Goal: Information Seeking & Learning: Learn about a topic

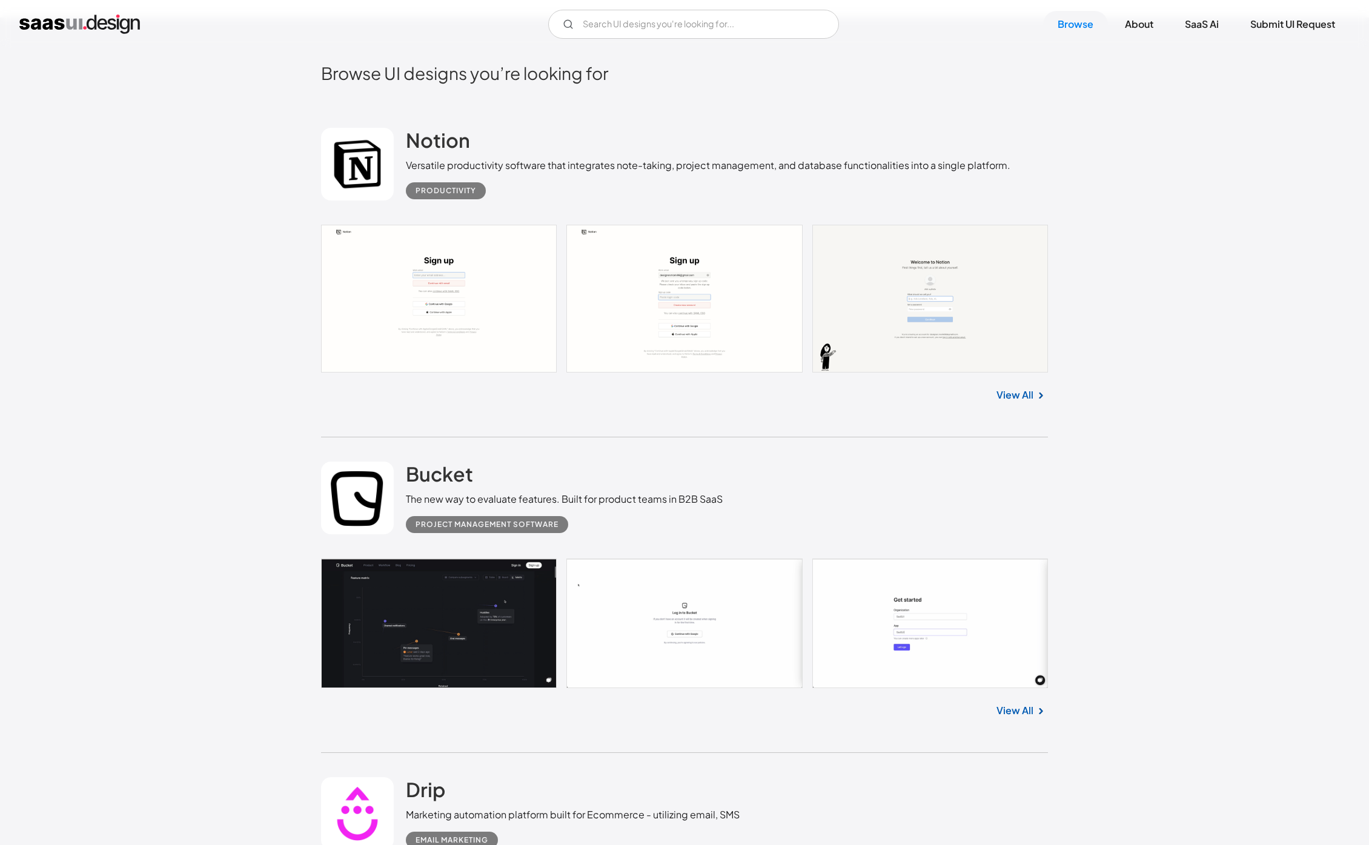
scroll to position [686, 0]
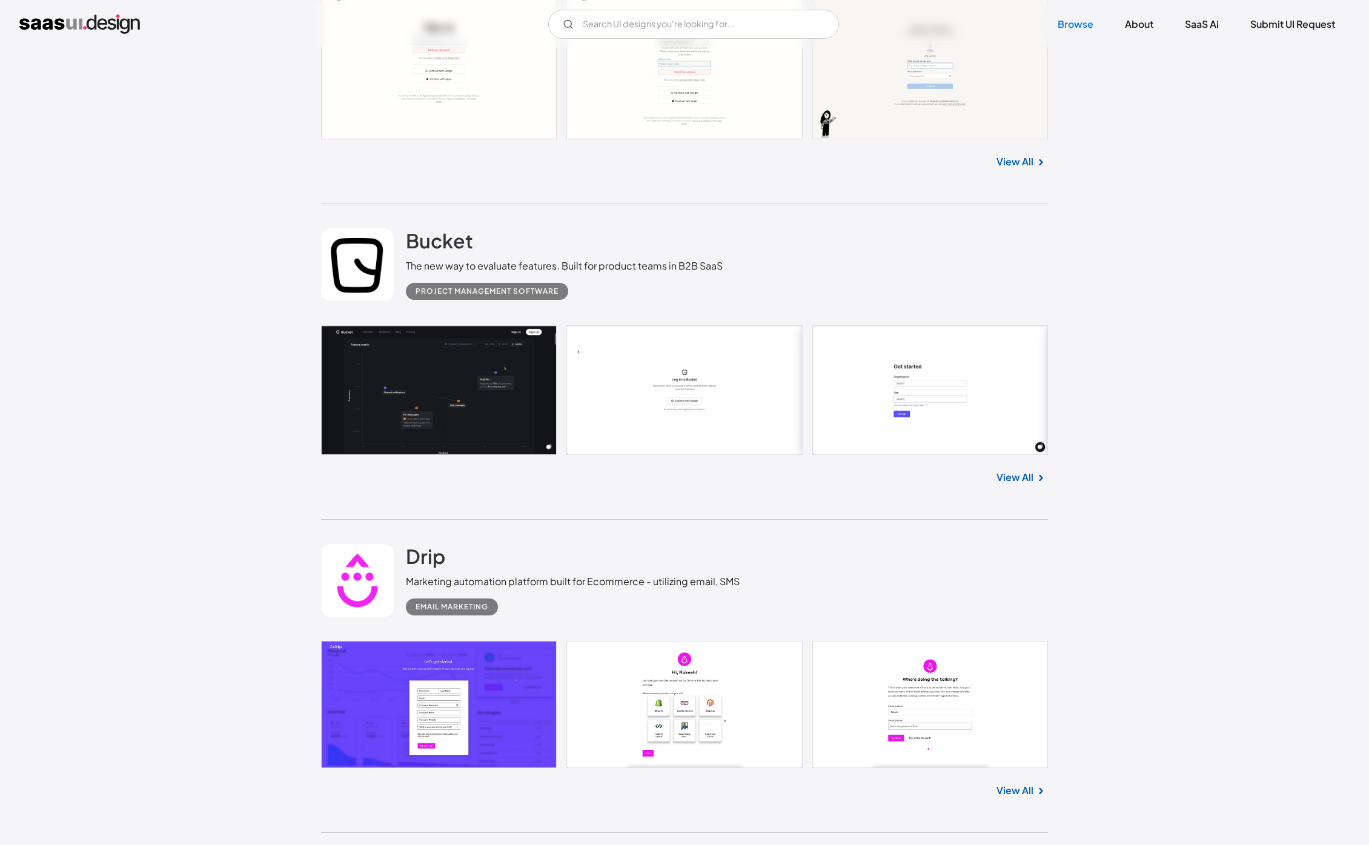
click at [1024, 481] on link "View All" at bounding box center [1015, 477] width 37 height 15
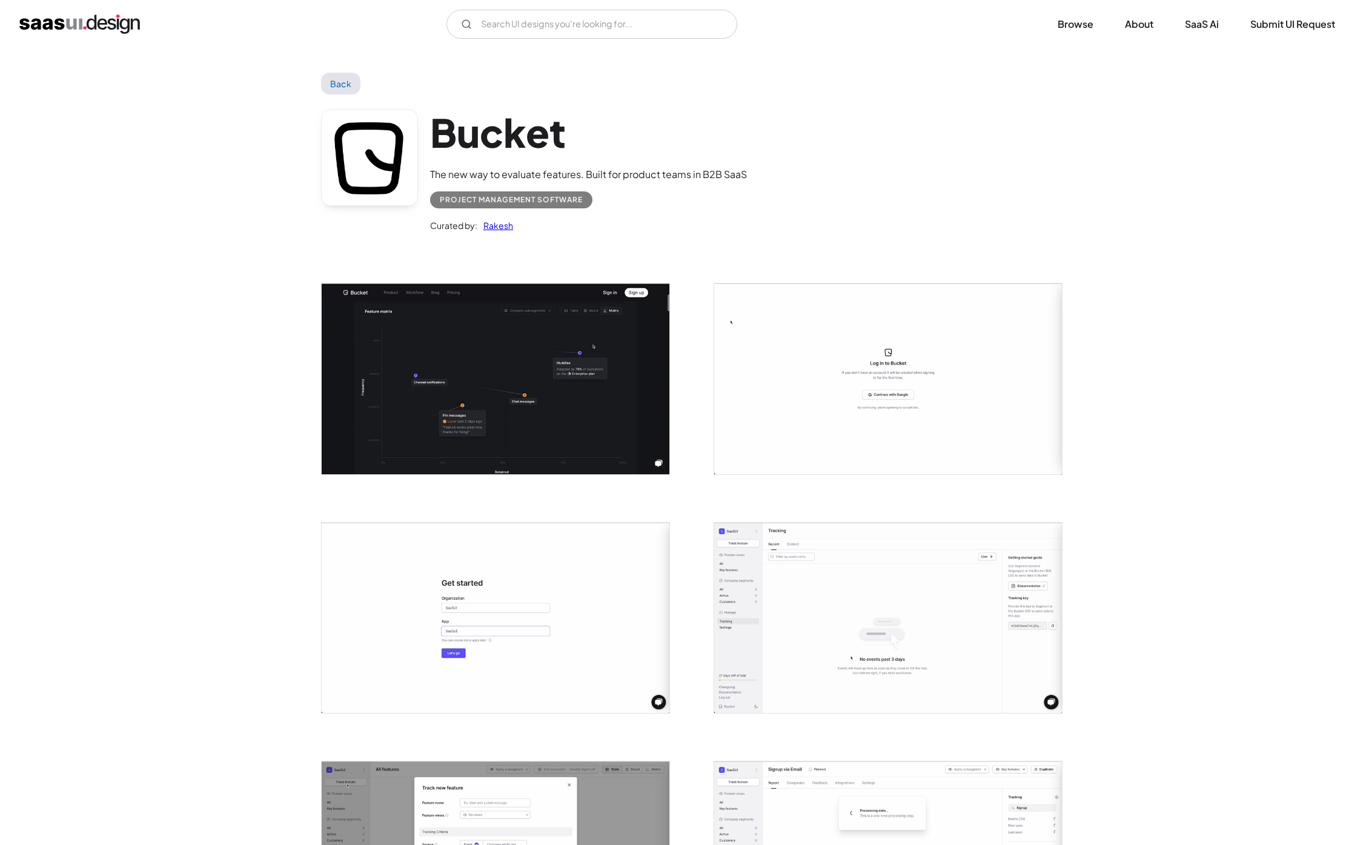
click at [606, 393] on img "open lightbox" at bounding box center [496, 379] width 348 height 190
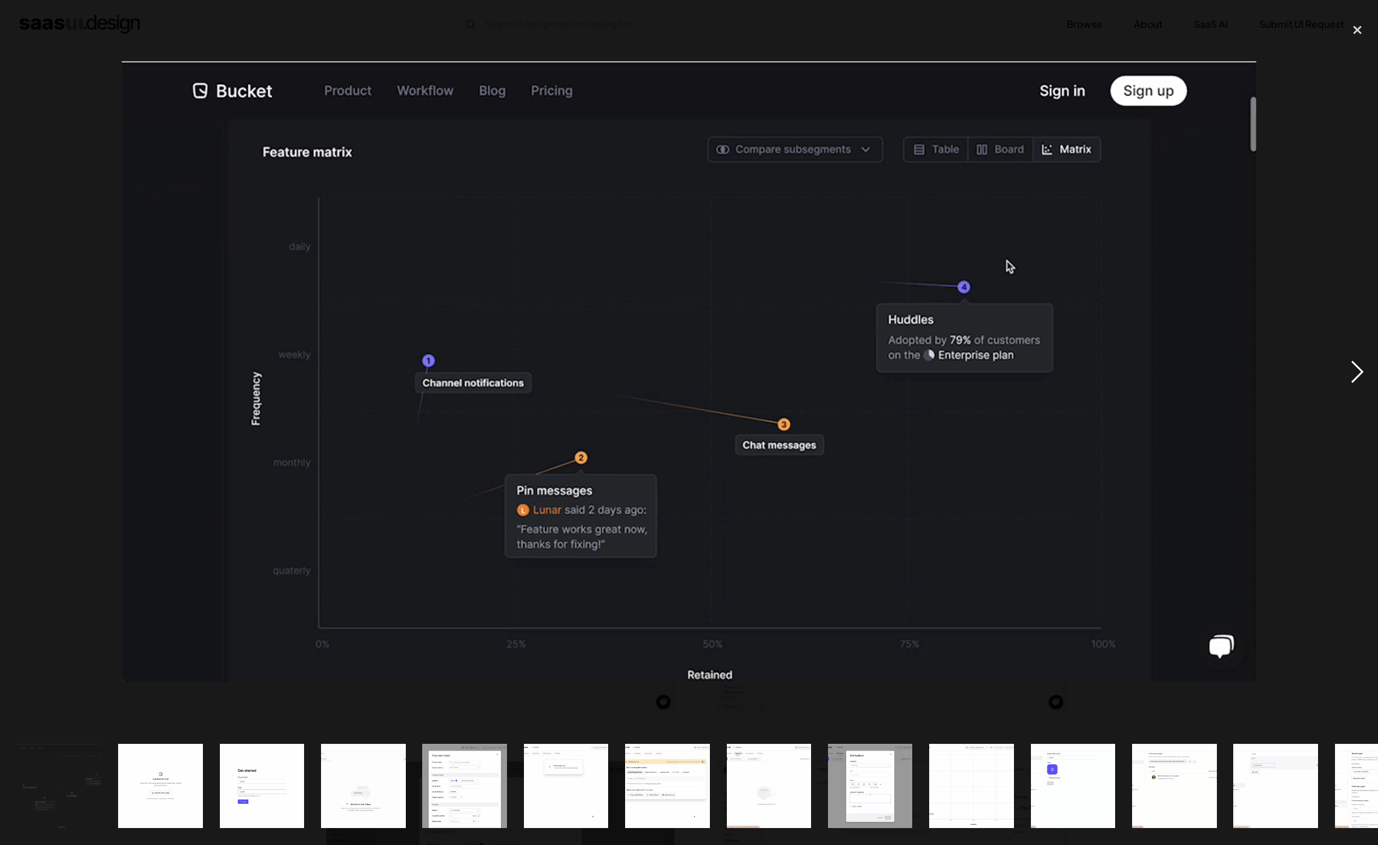
click at [1355, 380] on div "next image" at bounding box center [1357, 372] width 41 height 710
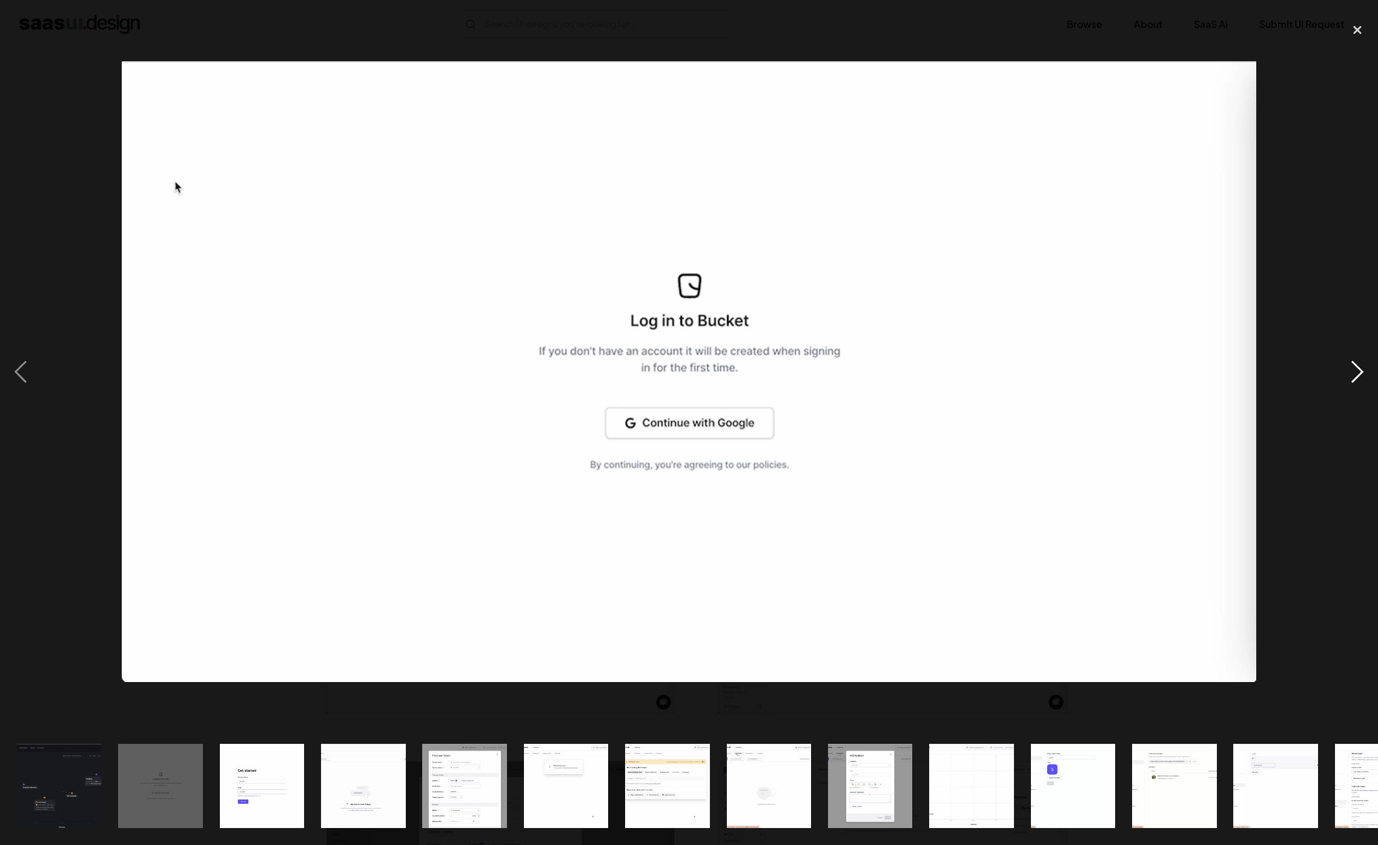
click at [1355, 380] on div "next image" at bounding box center [1357, 372] width 41 height 710
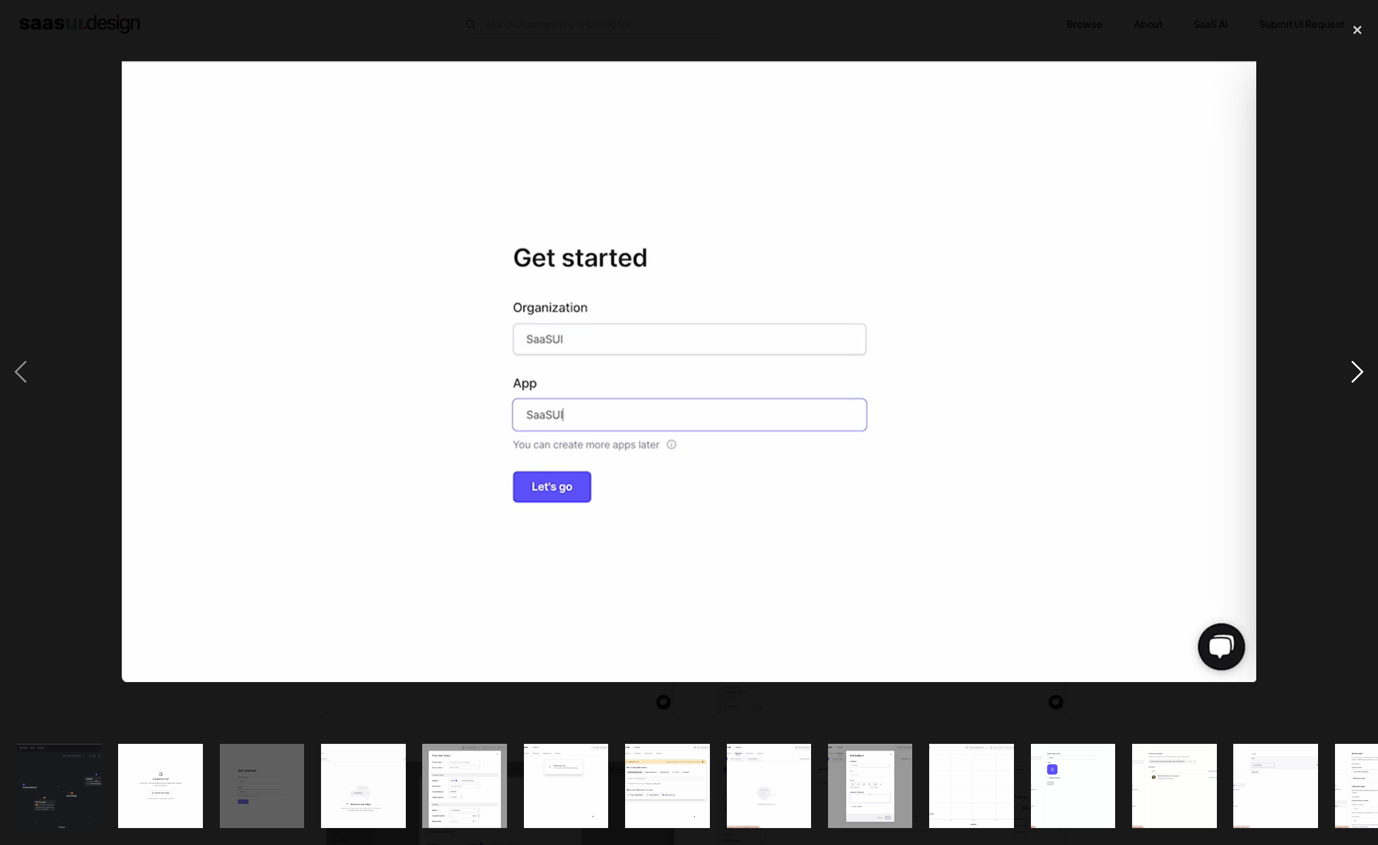
click at [1355, 380] on div "next image" at bounding box center [1357, 372] width 41 height 710
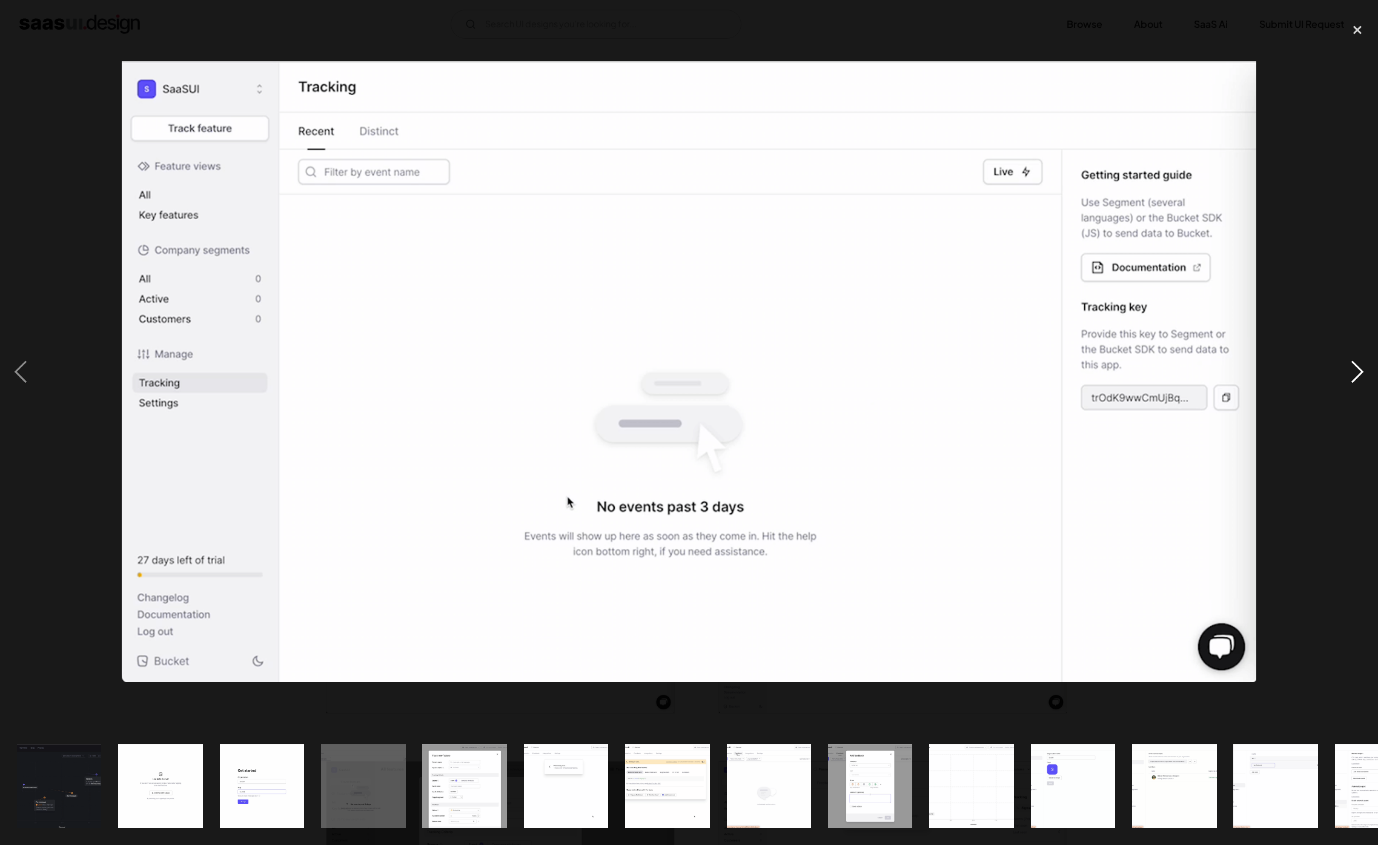
click at [1355, 380] on div "next image" at bounding box center [1357, 372] width 41 height 710
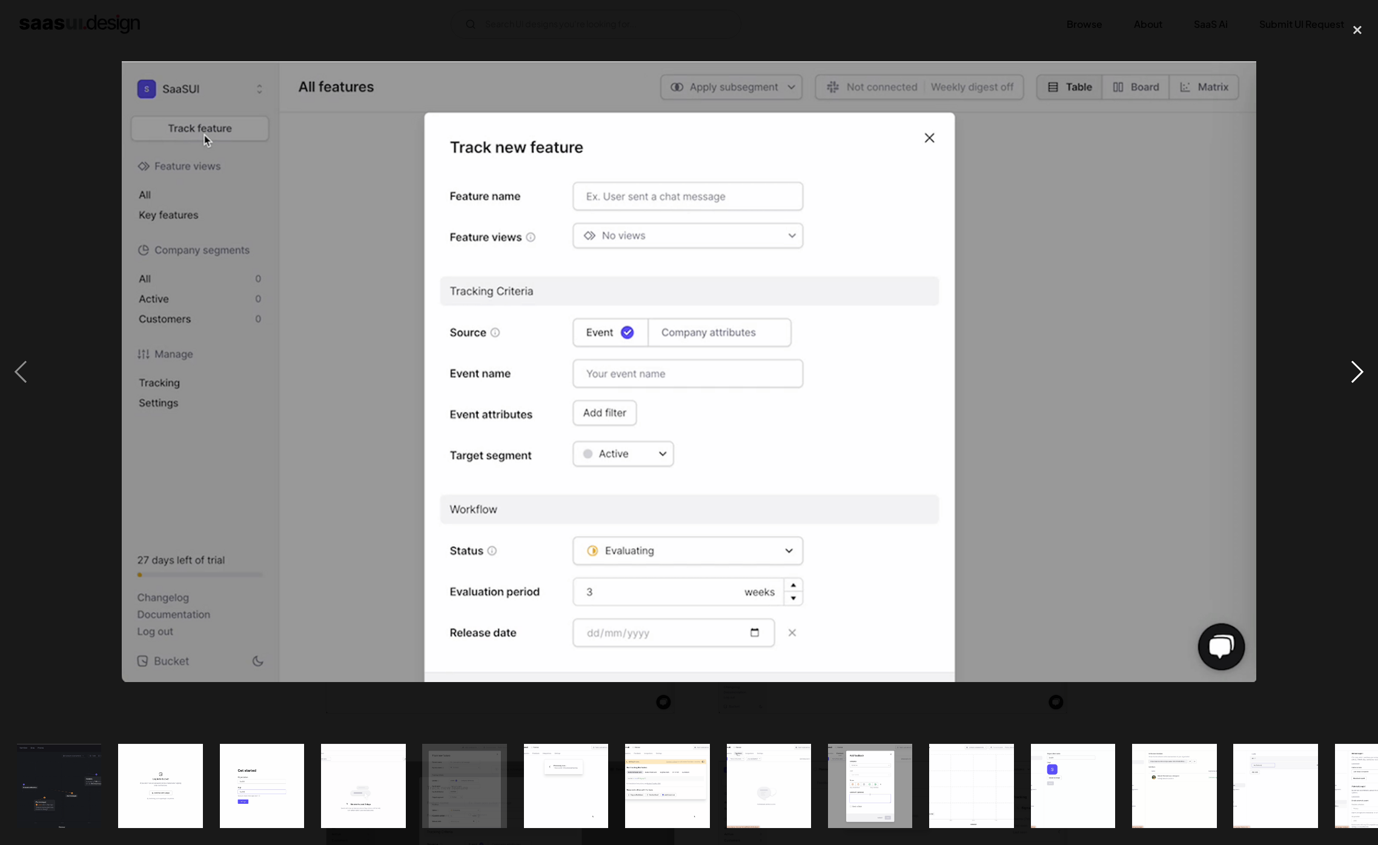
click at [1355, 380] on div "next image" at bounding box center [1357, 372] width 41 height 710
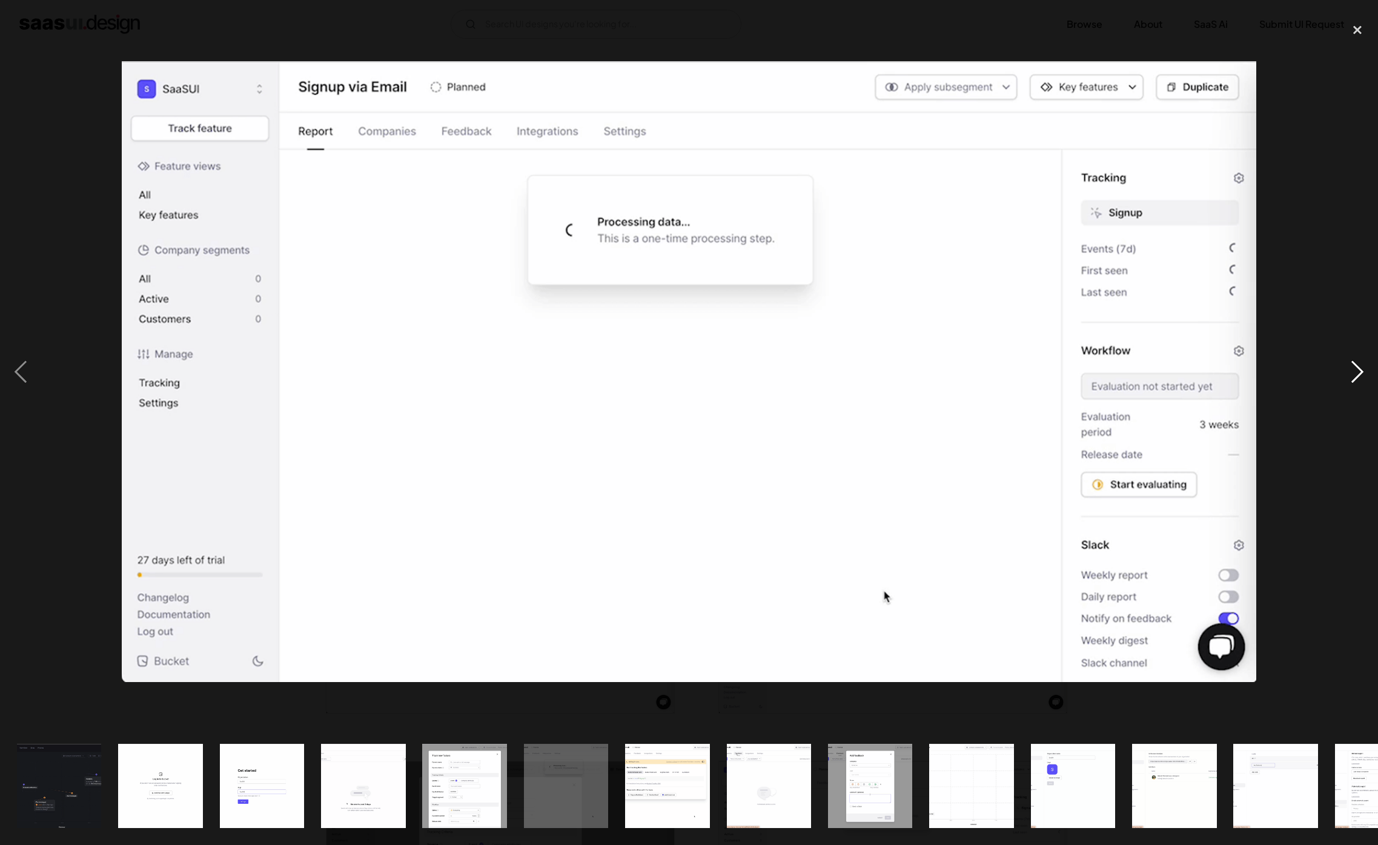
click at [1355, 380] on div "next image" at bounding box center [1357, 372] width 41 height 710
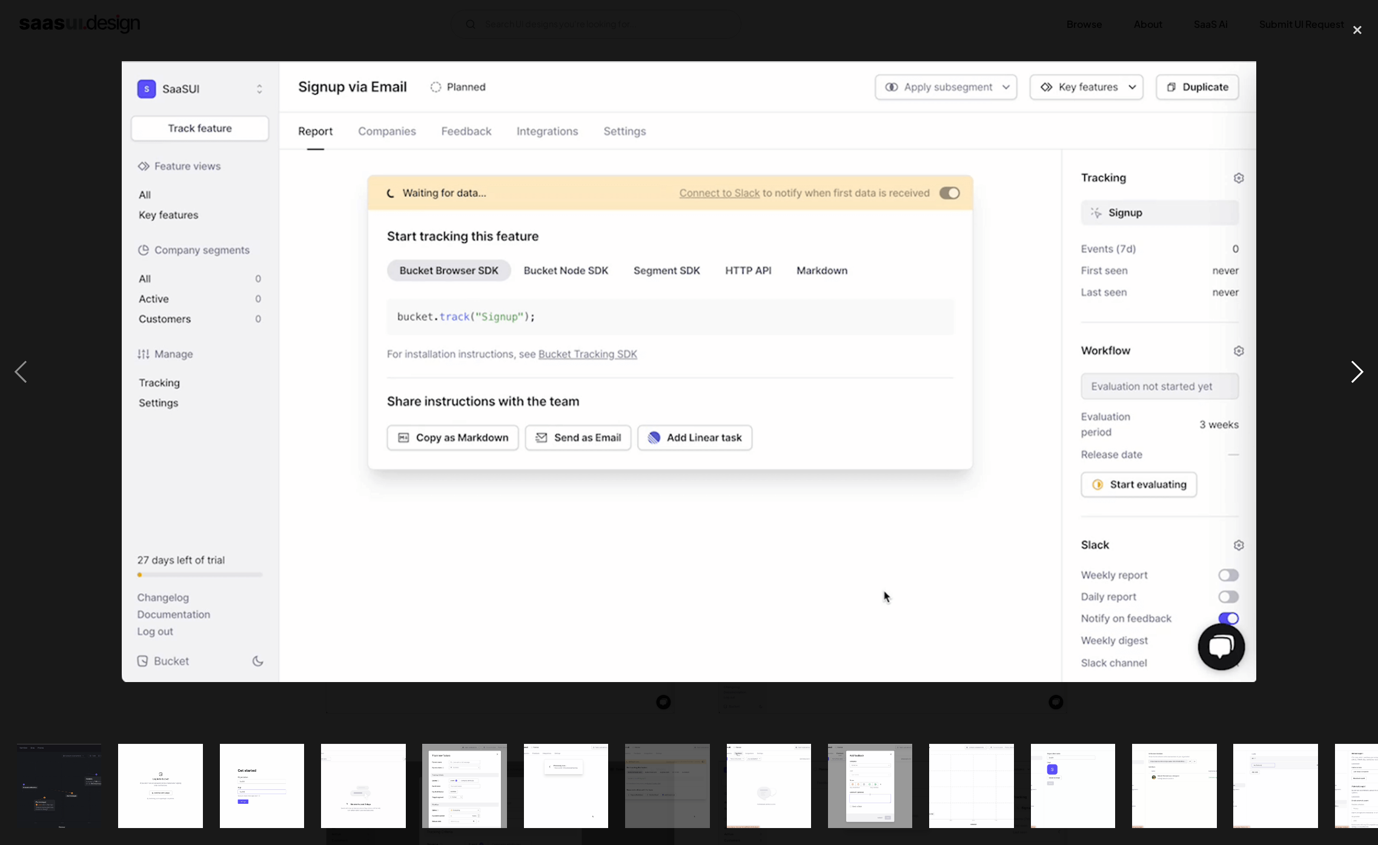
click at [1355, 380] on div "next image" at bounding box center [1357, 372] width 41 height 710
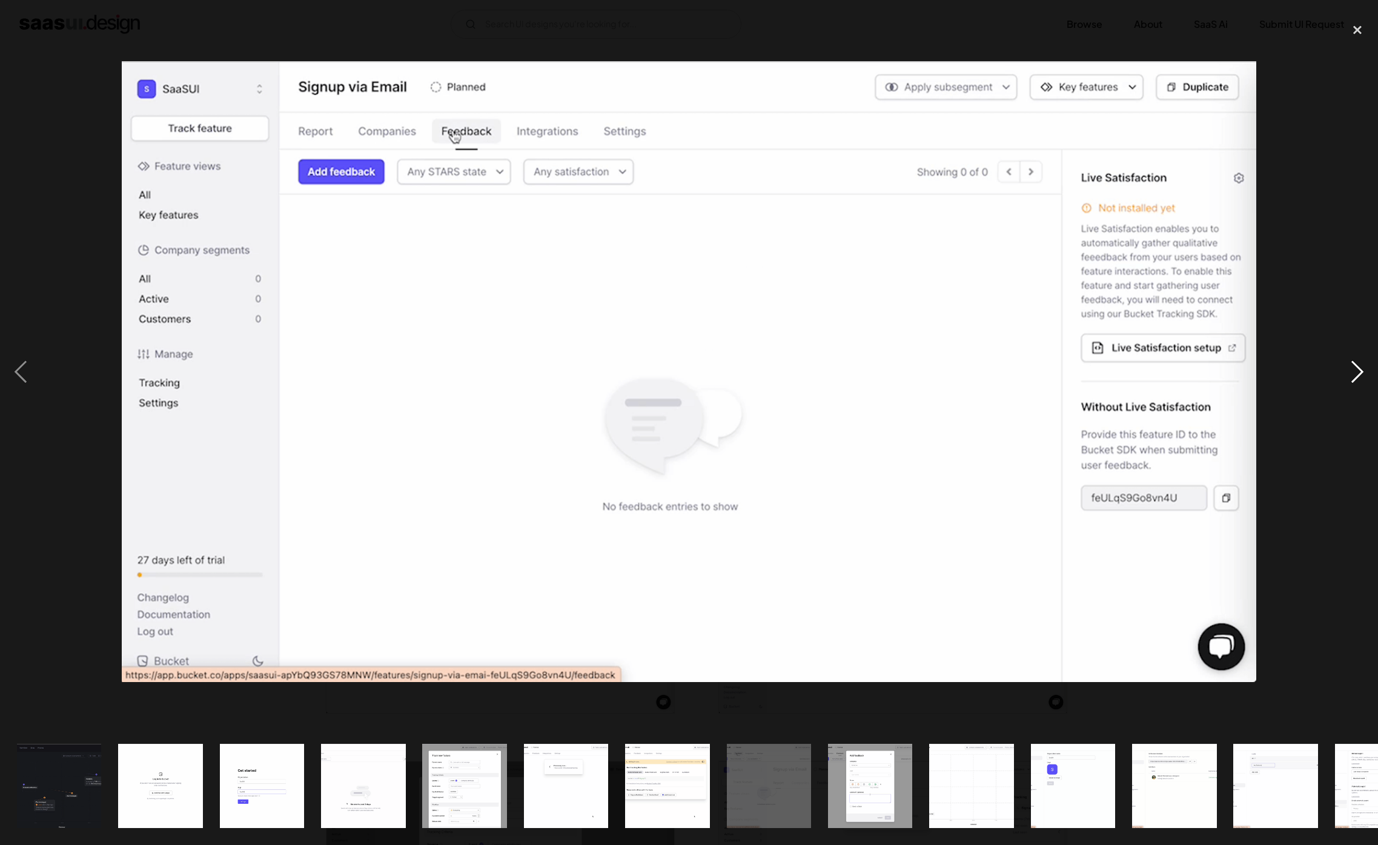
click at [1355, 380] on div "next image" at bounding box center [1357, 372] width 41 height 710
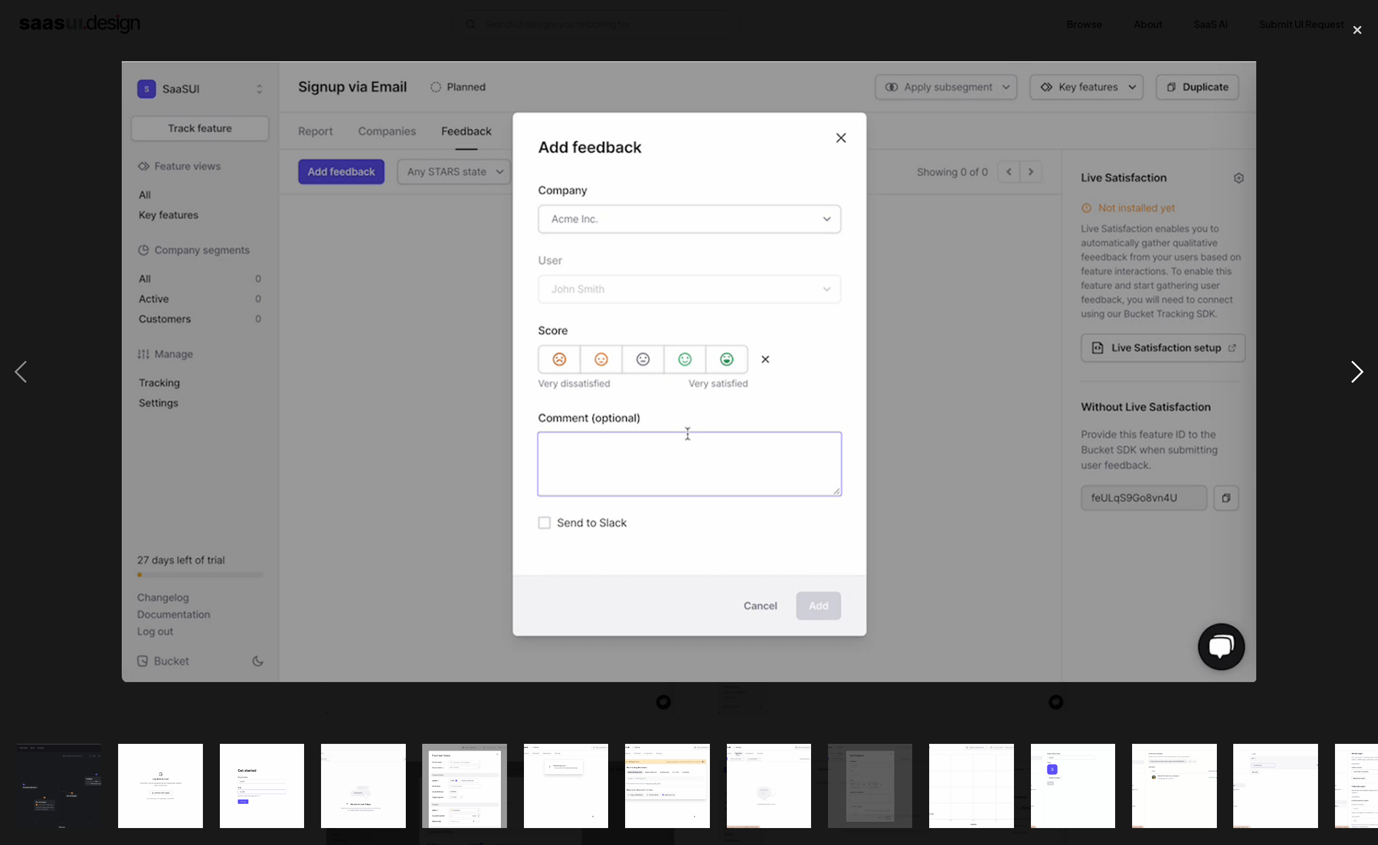
click at [1355, 380] on div "next image" at bounding box center [1357, 372] width 41 height 710
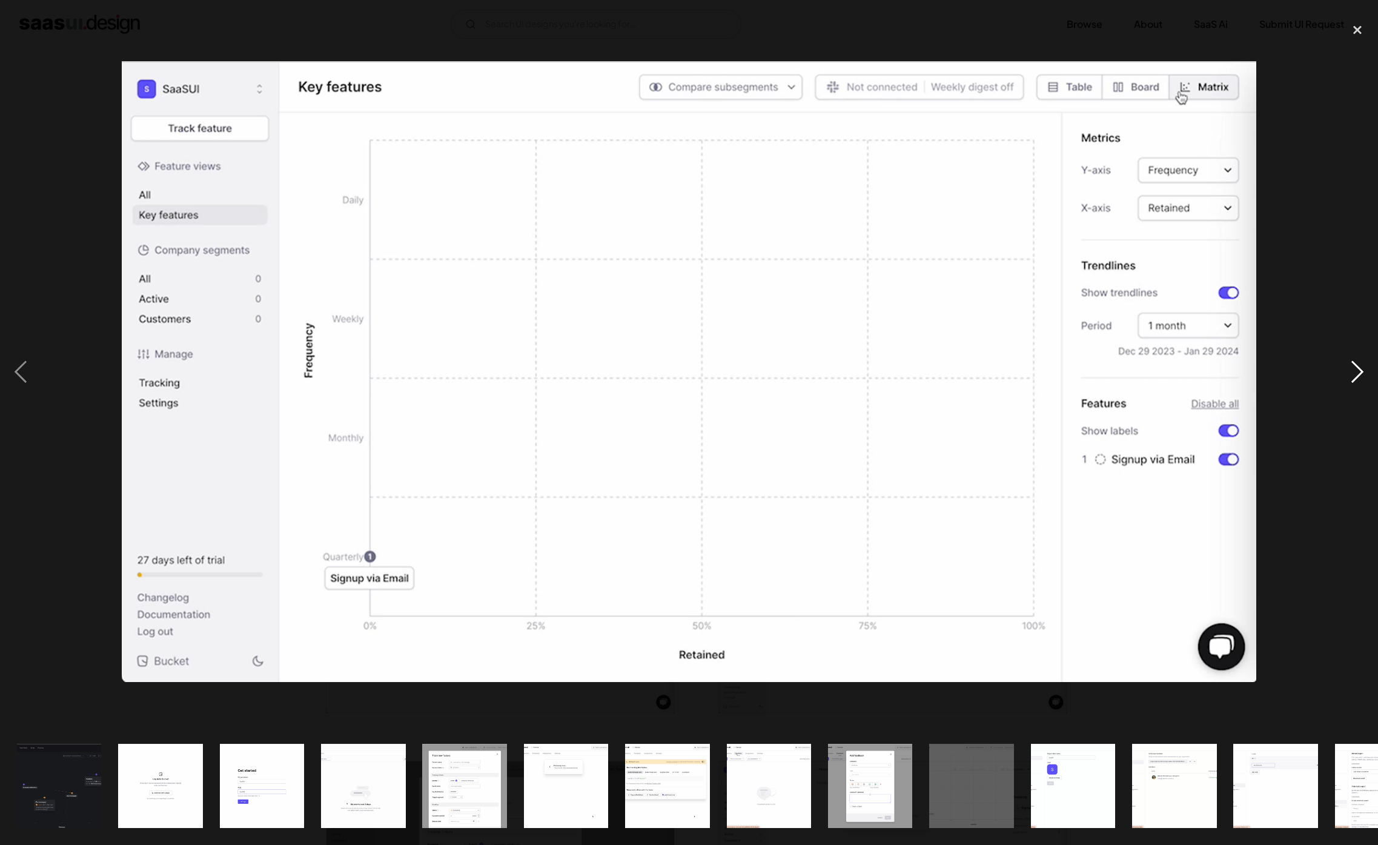
click at [1355, 380] on div "next image" at bounding box center [1357, 372] width 41 height 710
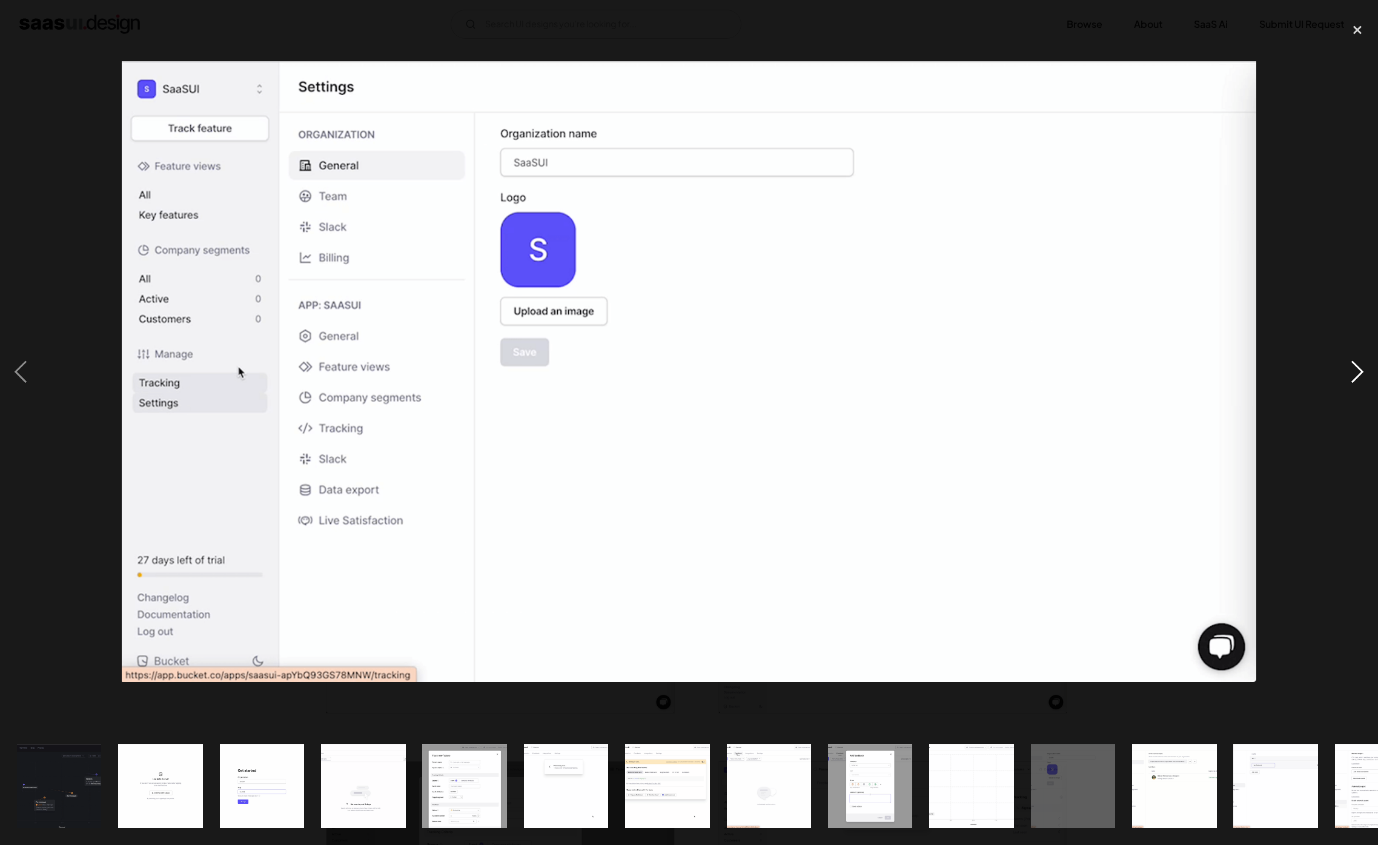
click at [1355, 380] on div "next image" at bounding box center [1357, 372] width 41 height 710
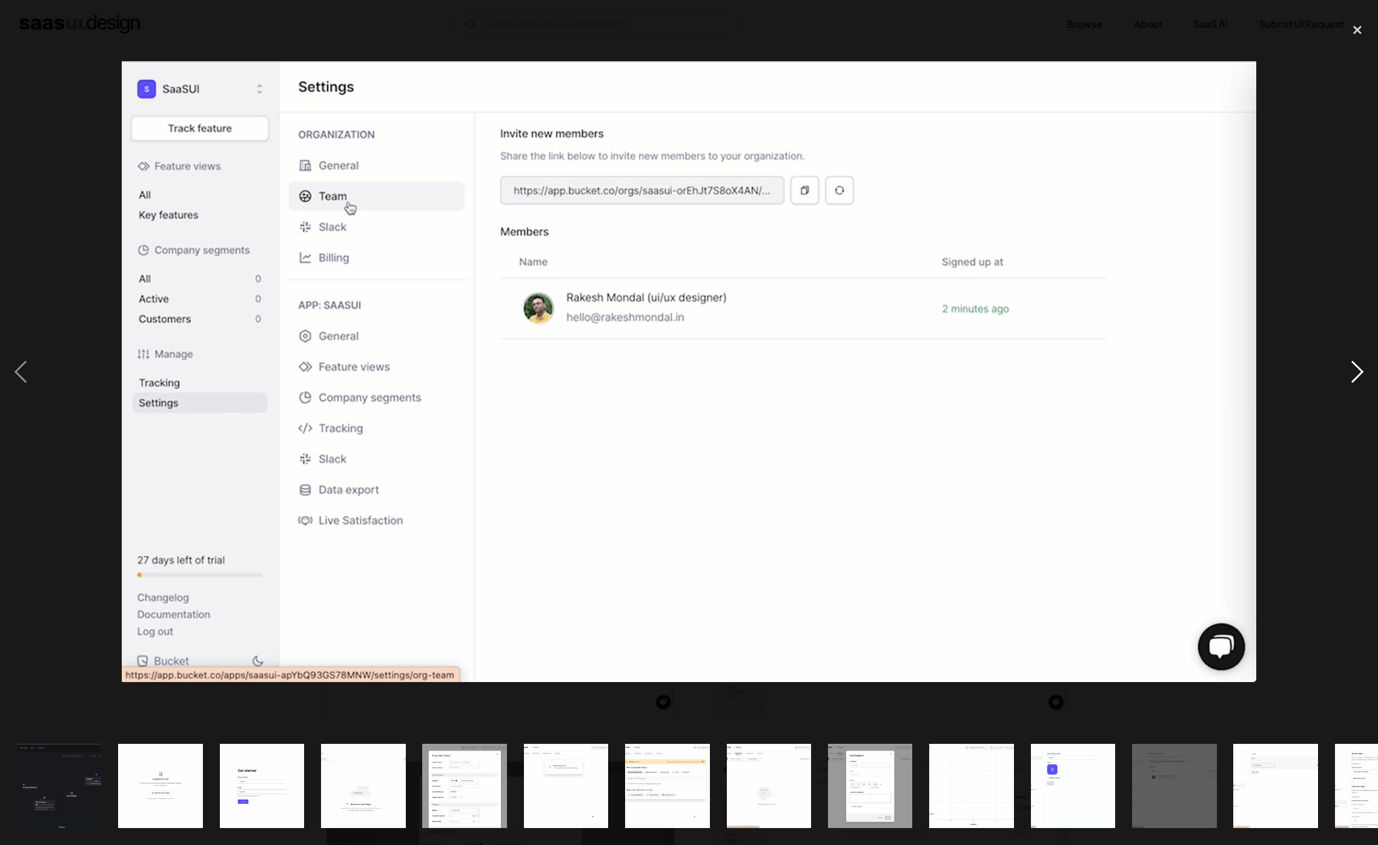
click at [1355, 380] on div "next image" at bounding box center [1357, 372] width 41 height 710
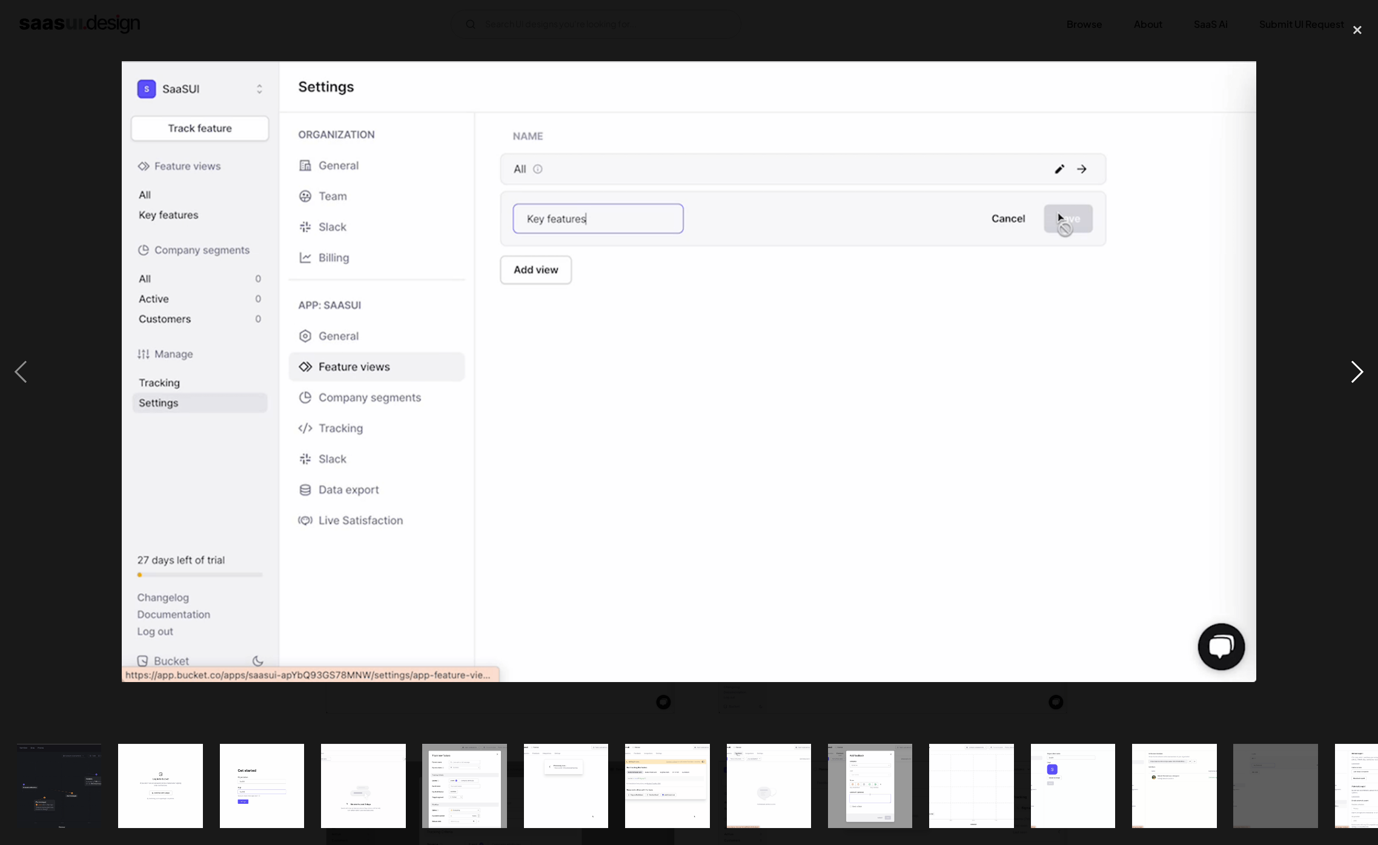
click at [1355, 380] on div "next image" at bounding box center [1357, 372] width 41 height 710
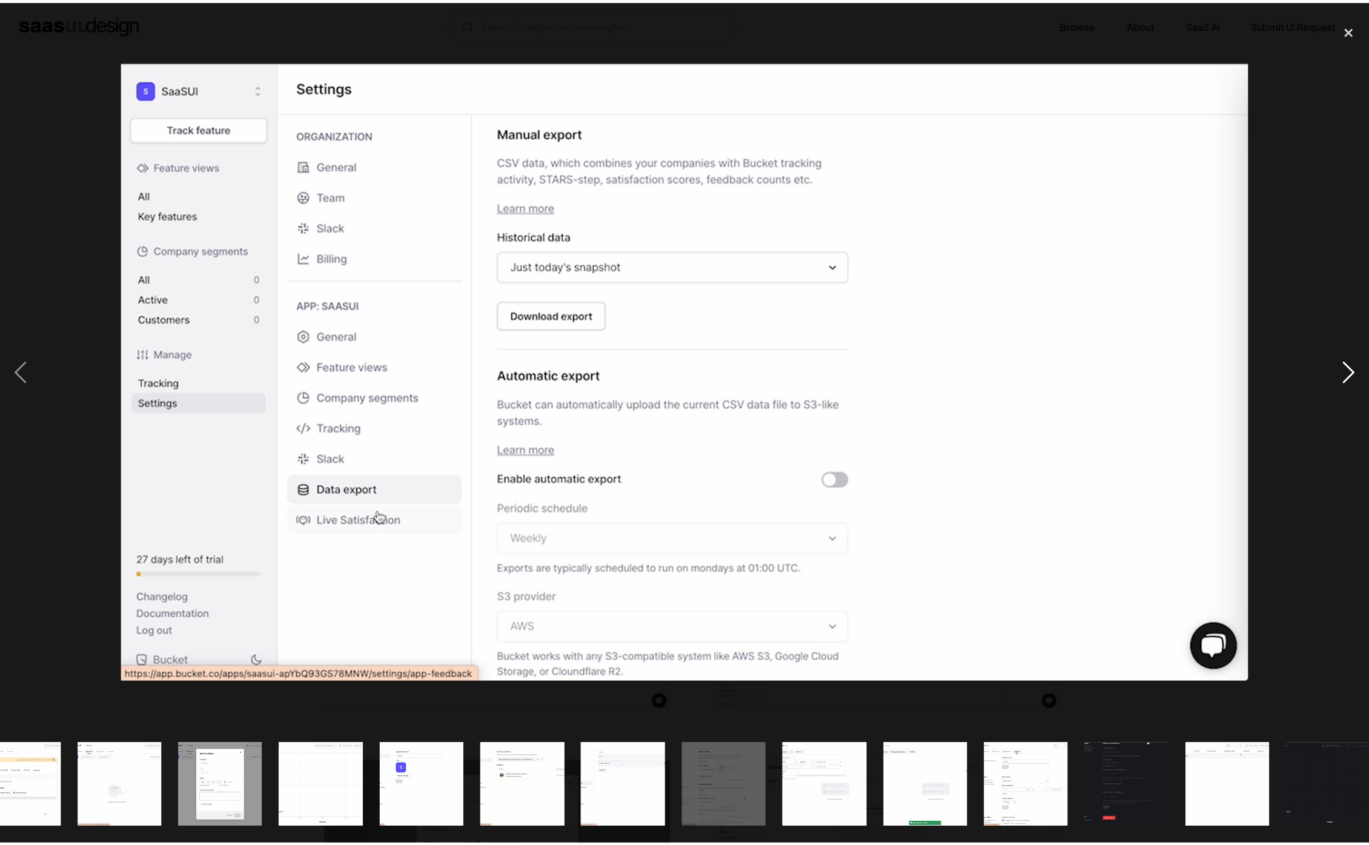
scroll to position [0, 666]
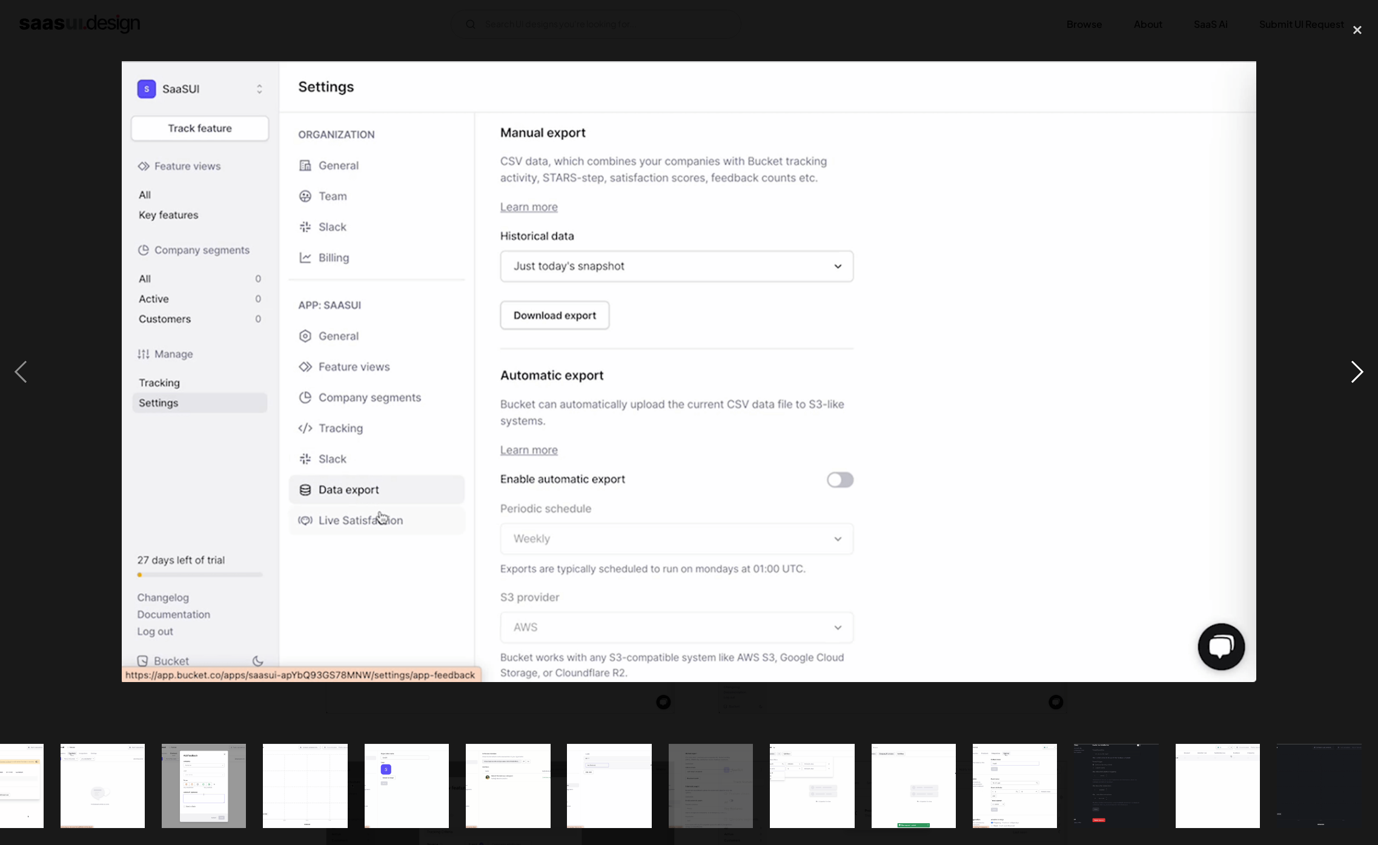
click at [1355, 380] on div "next image" at bounding box center [1357, 372] width 41 height 710
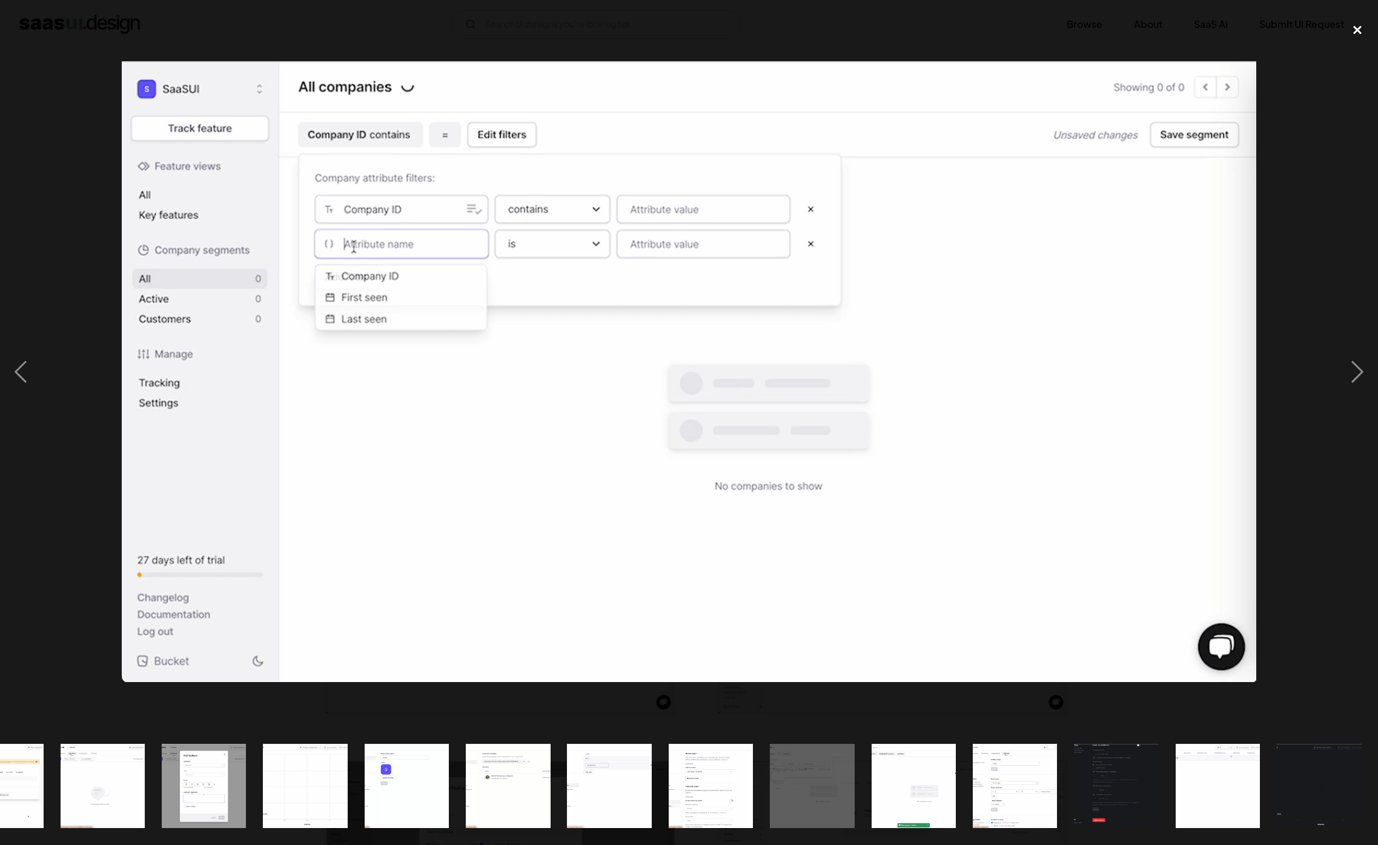
click at [1353, 35] on div "close lightbox" at bounding box center [1357, 30] width 41 height 27
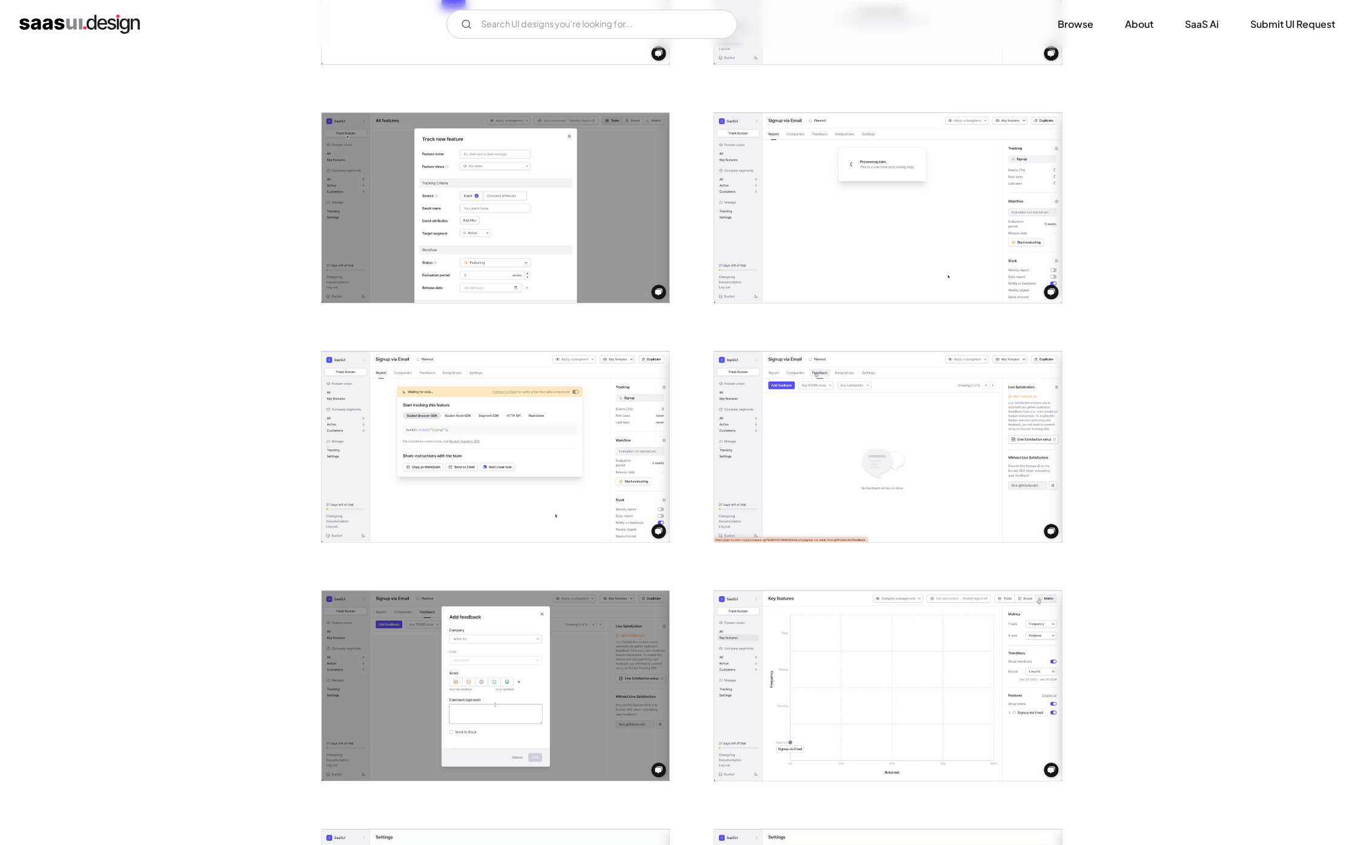
scroll to position [649, 0]
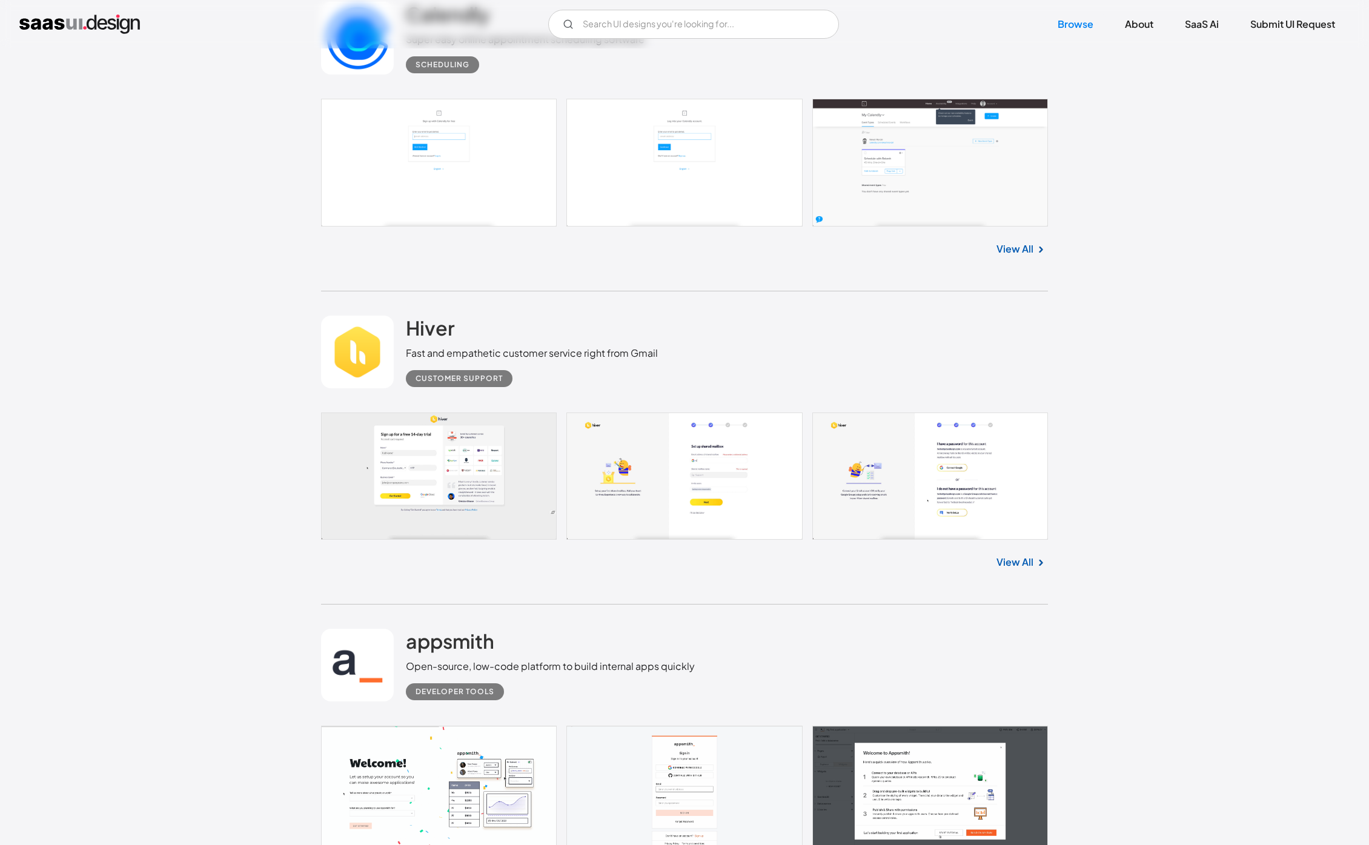
scroll to position [3151, 0]
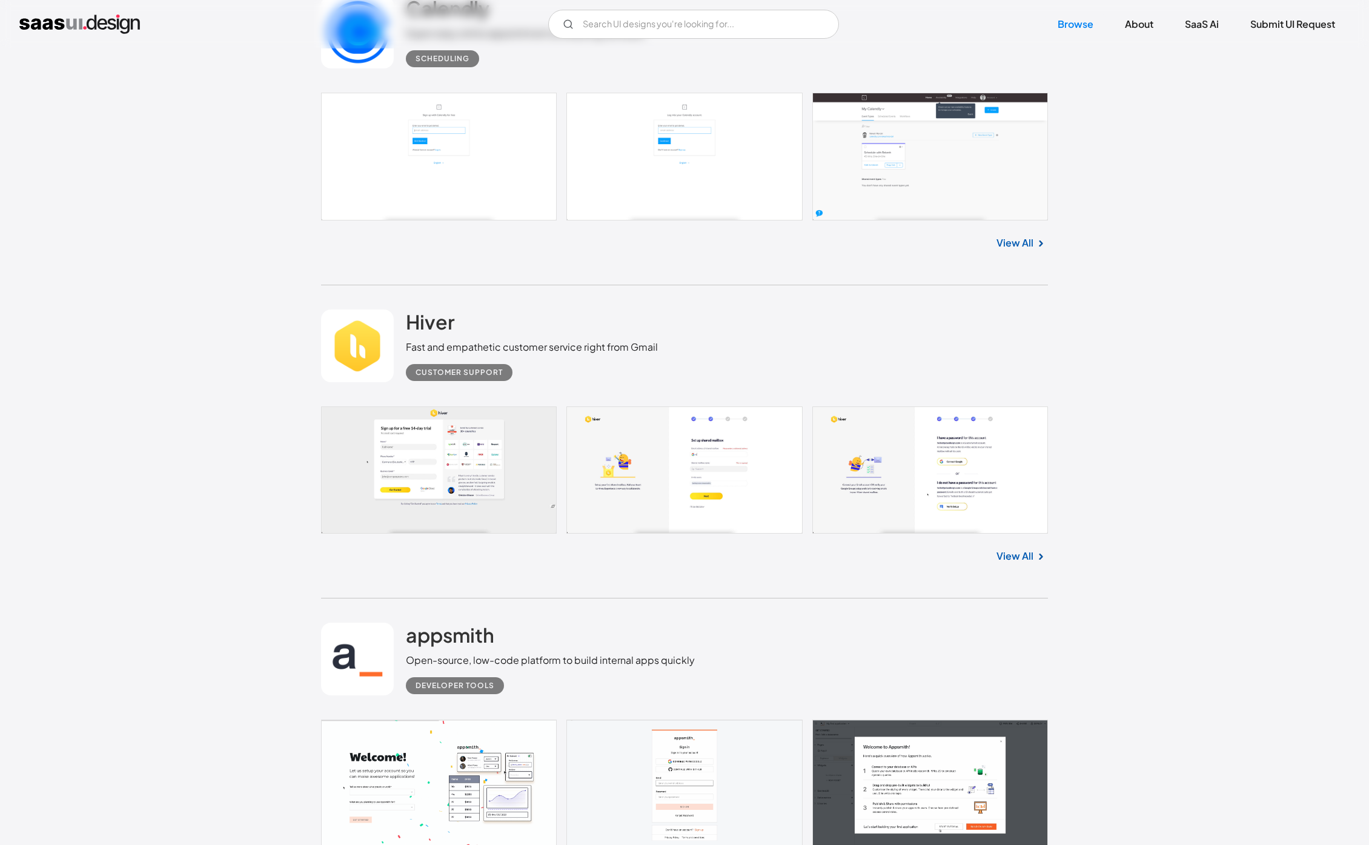
click at [506, 147] on link at bounding box center [684, 157] width 727 height 128
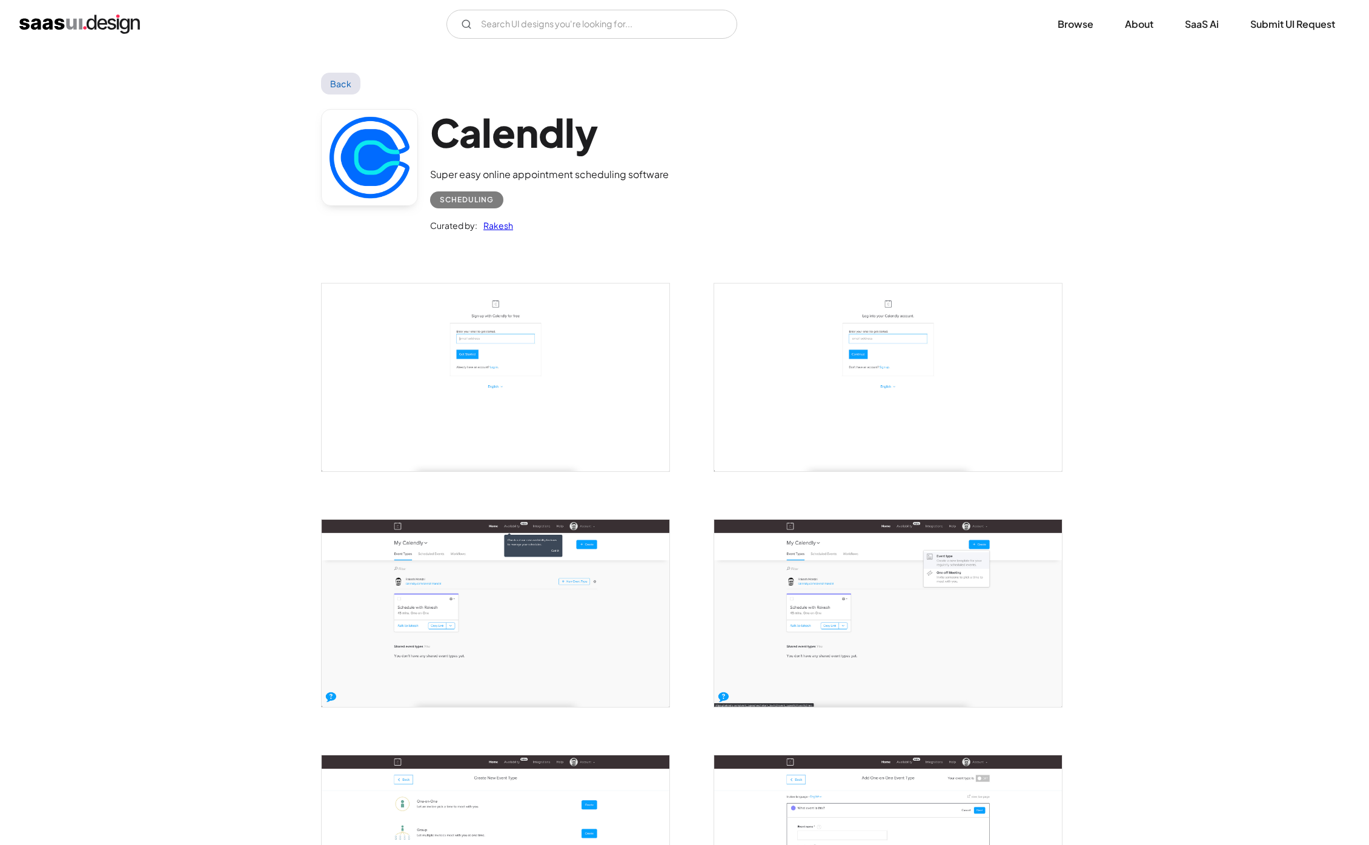
click at [606, 352] on img "open lightbox" at bounding box center [496, 377] width 348 height 187
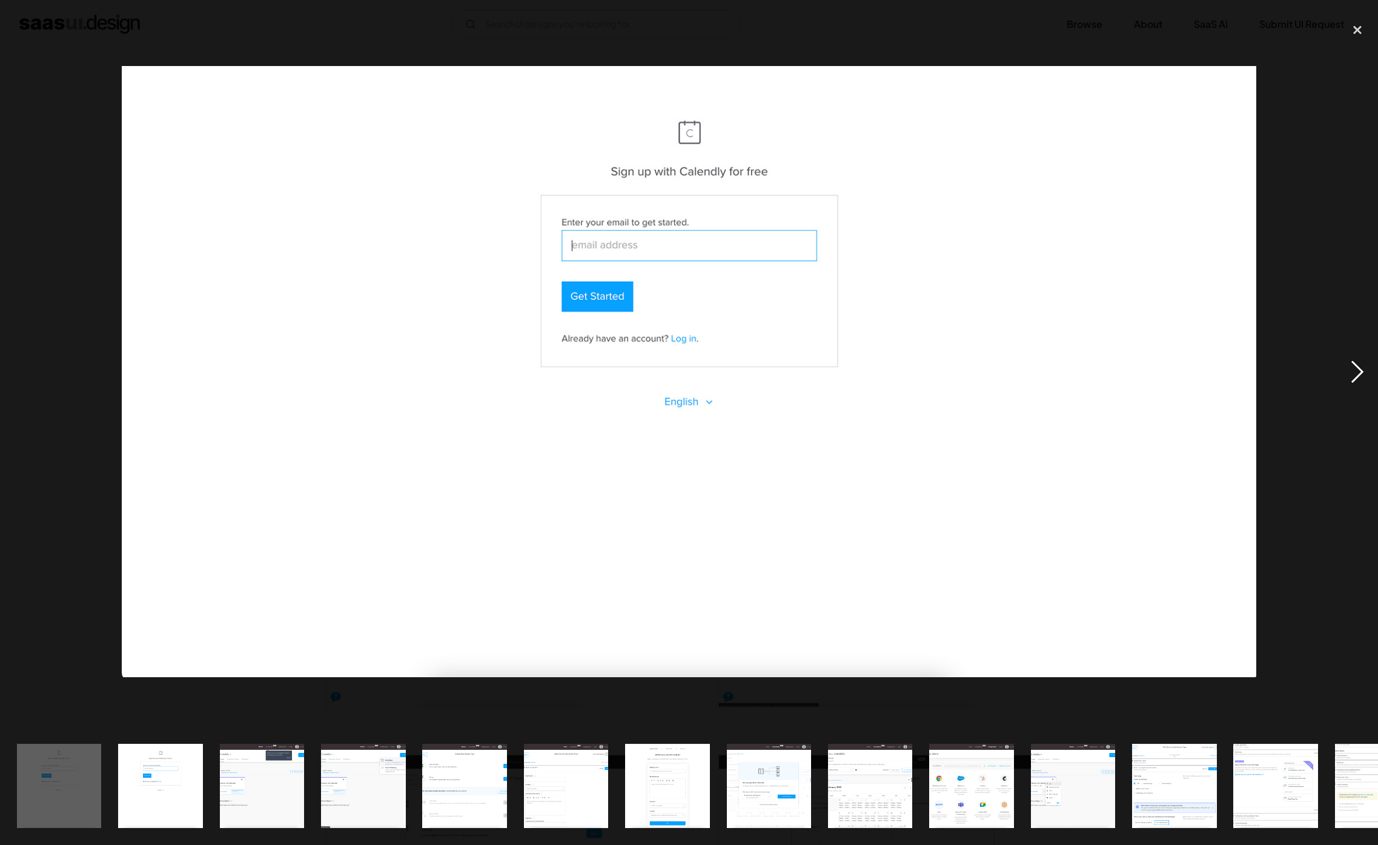
click at [1348, 371] on div "next image" at bounding box center [1357, 372] width 41 height 710
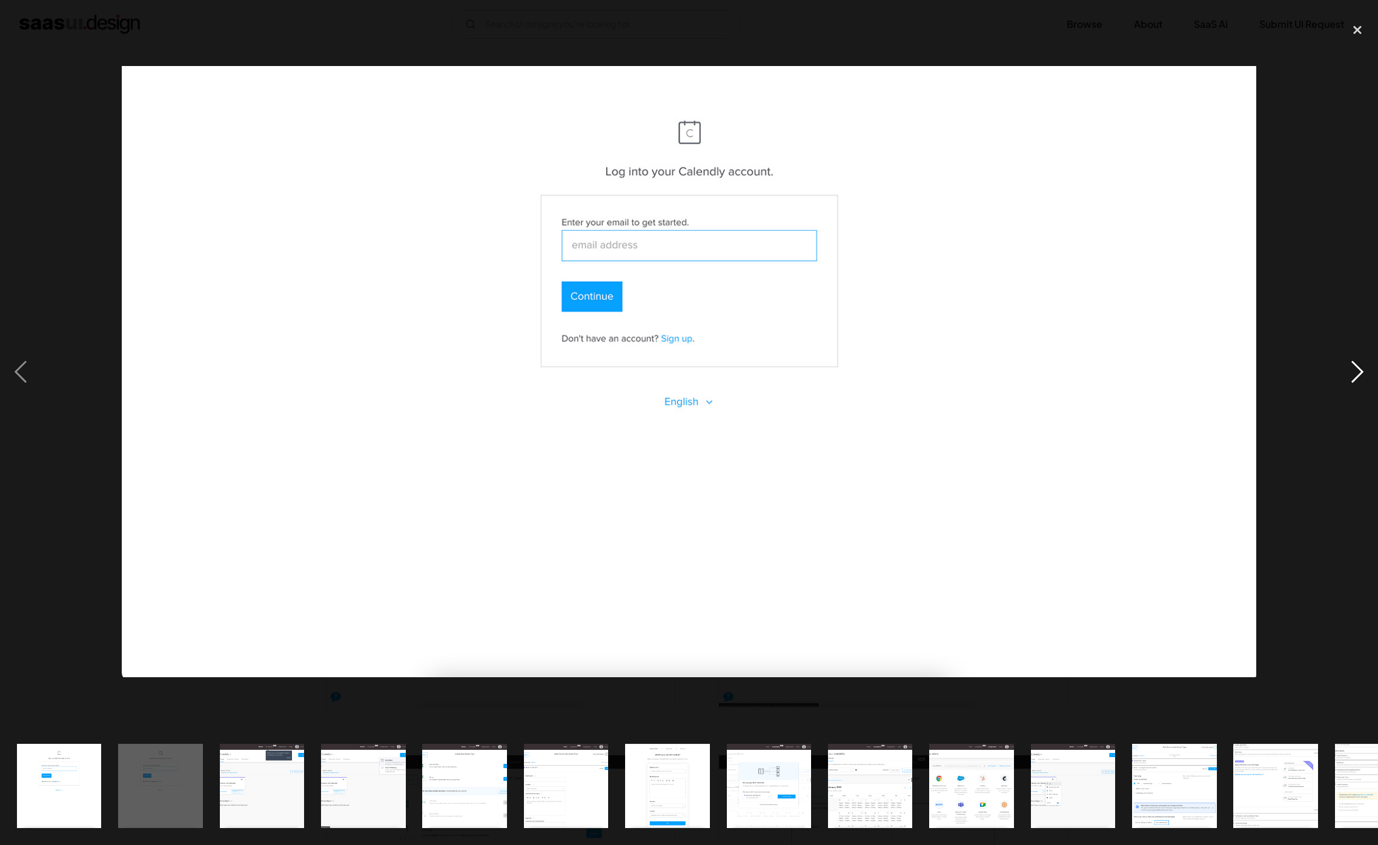
click at [1348, 371] on div "next image" at bounding box center [1357, 372] width 41 height 710
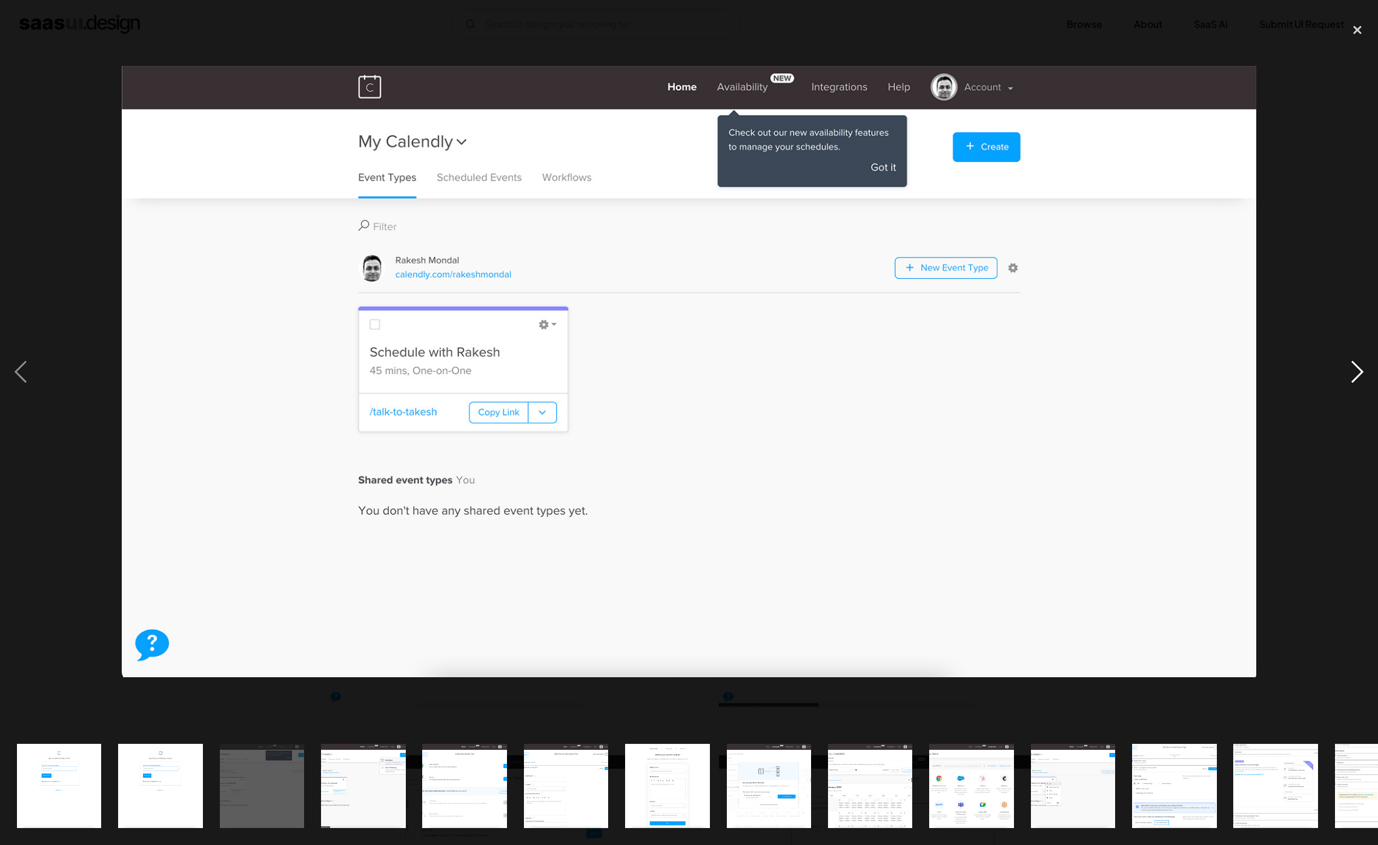
click at [1348, 371] on div "next image" at bounding box center [1357, 372] width 41 height 710
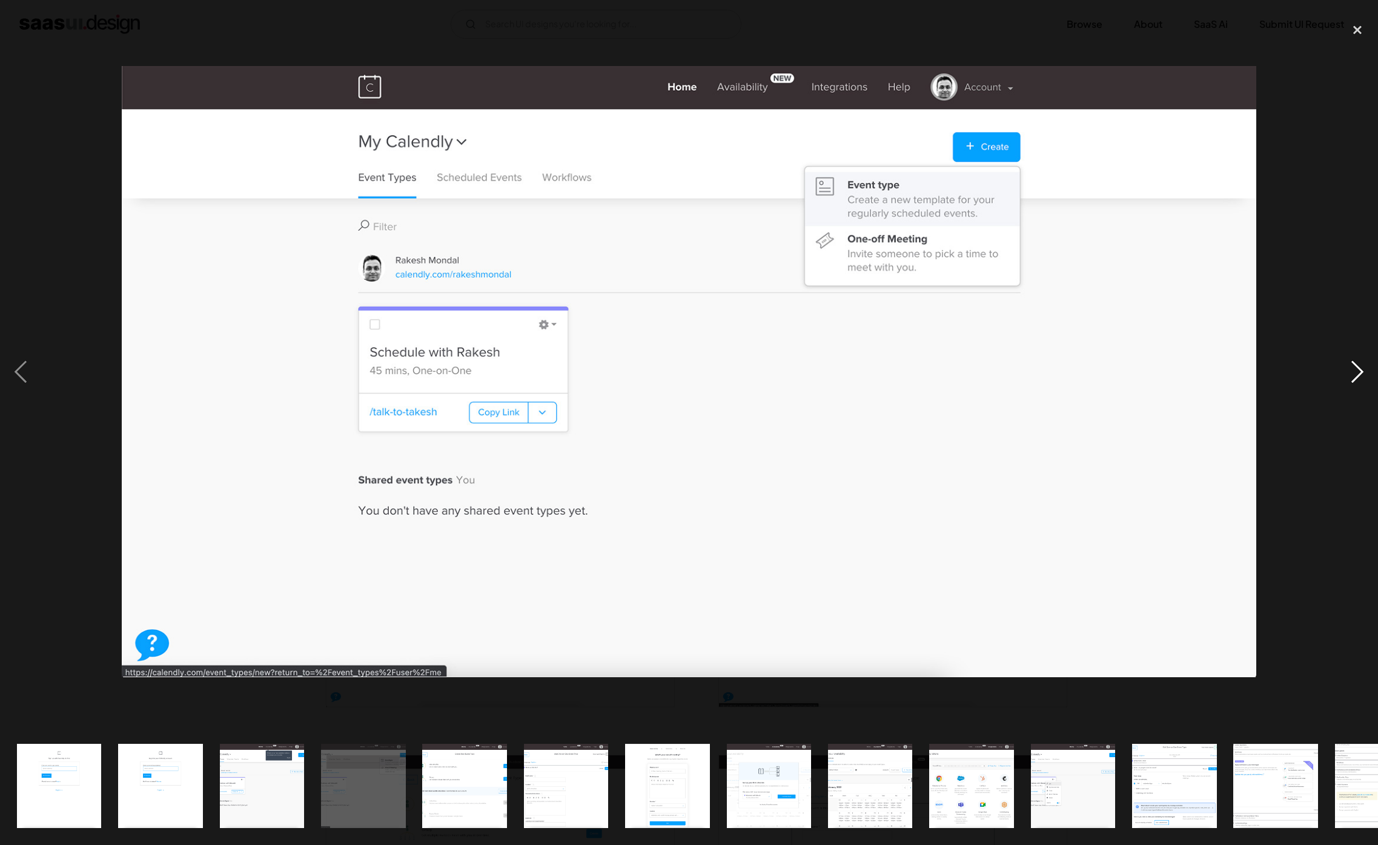
click at [1348, 371] on div "next image" at bounding box center [1357, 372] width 41 height 710
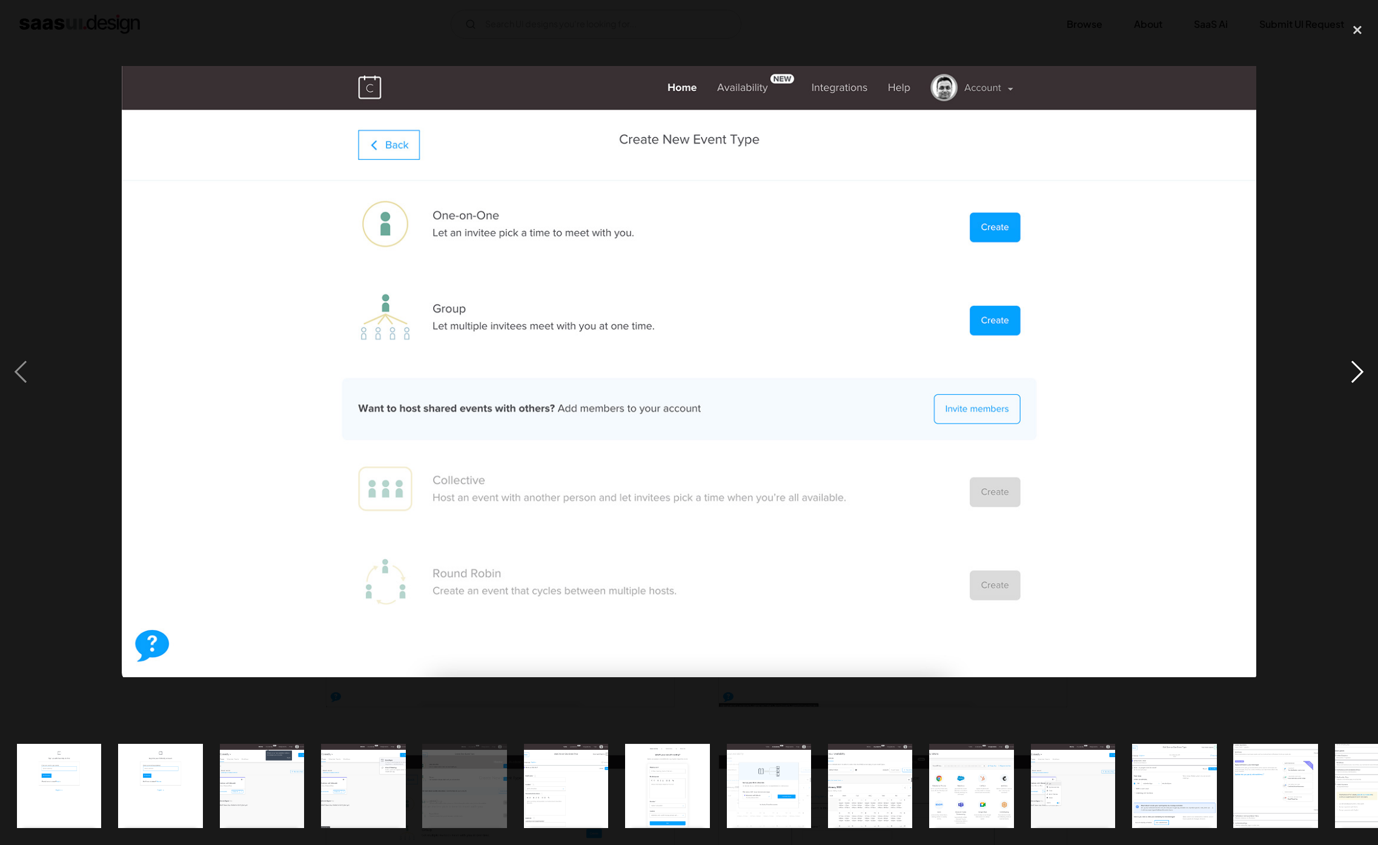
click at [1348, 371] on div "next image" at bounding box center [1357, 372] width 41 height 710
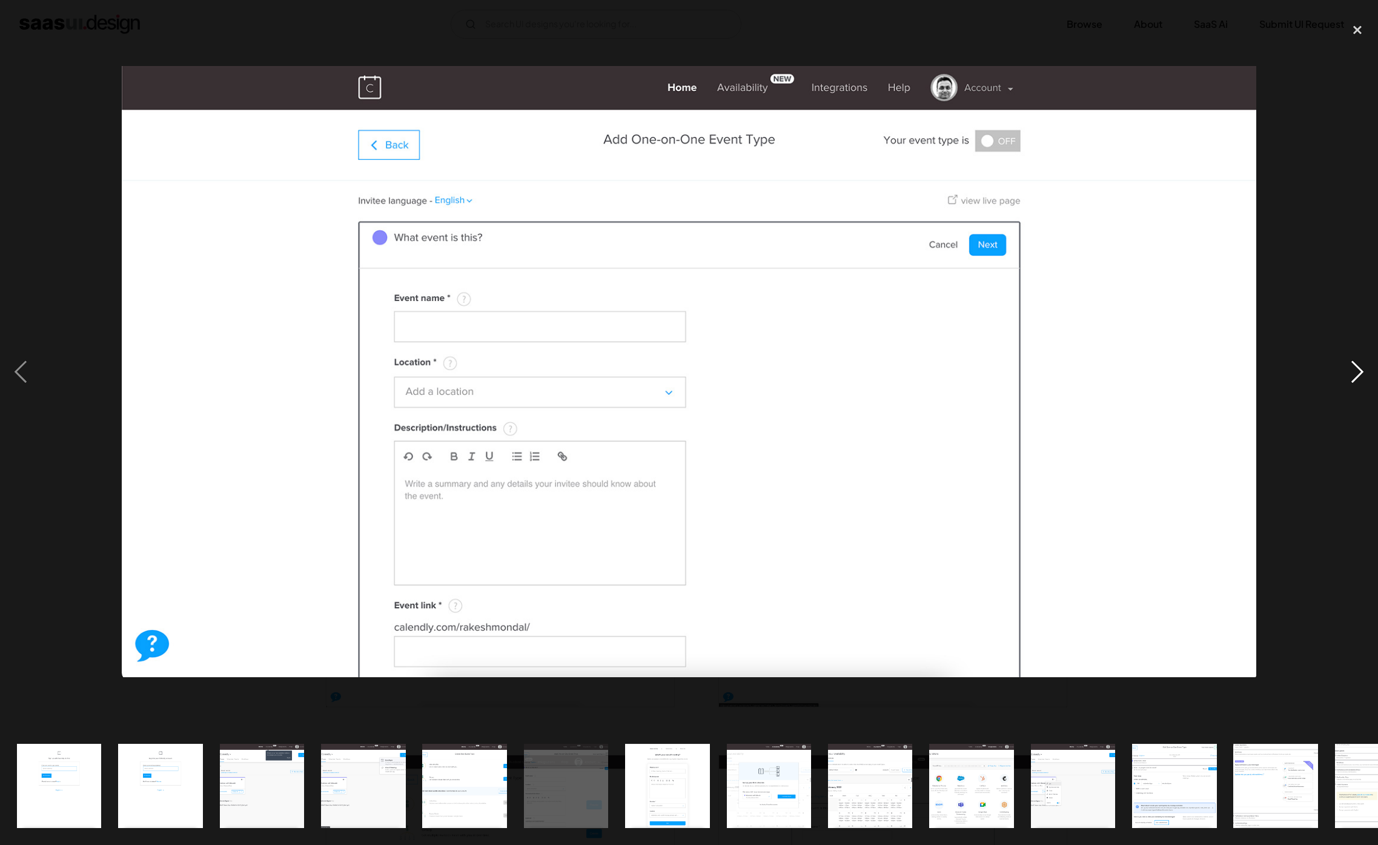
click at [1348, 371] on div "next image" at bounding box center [1357, 372] width 41 height 710
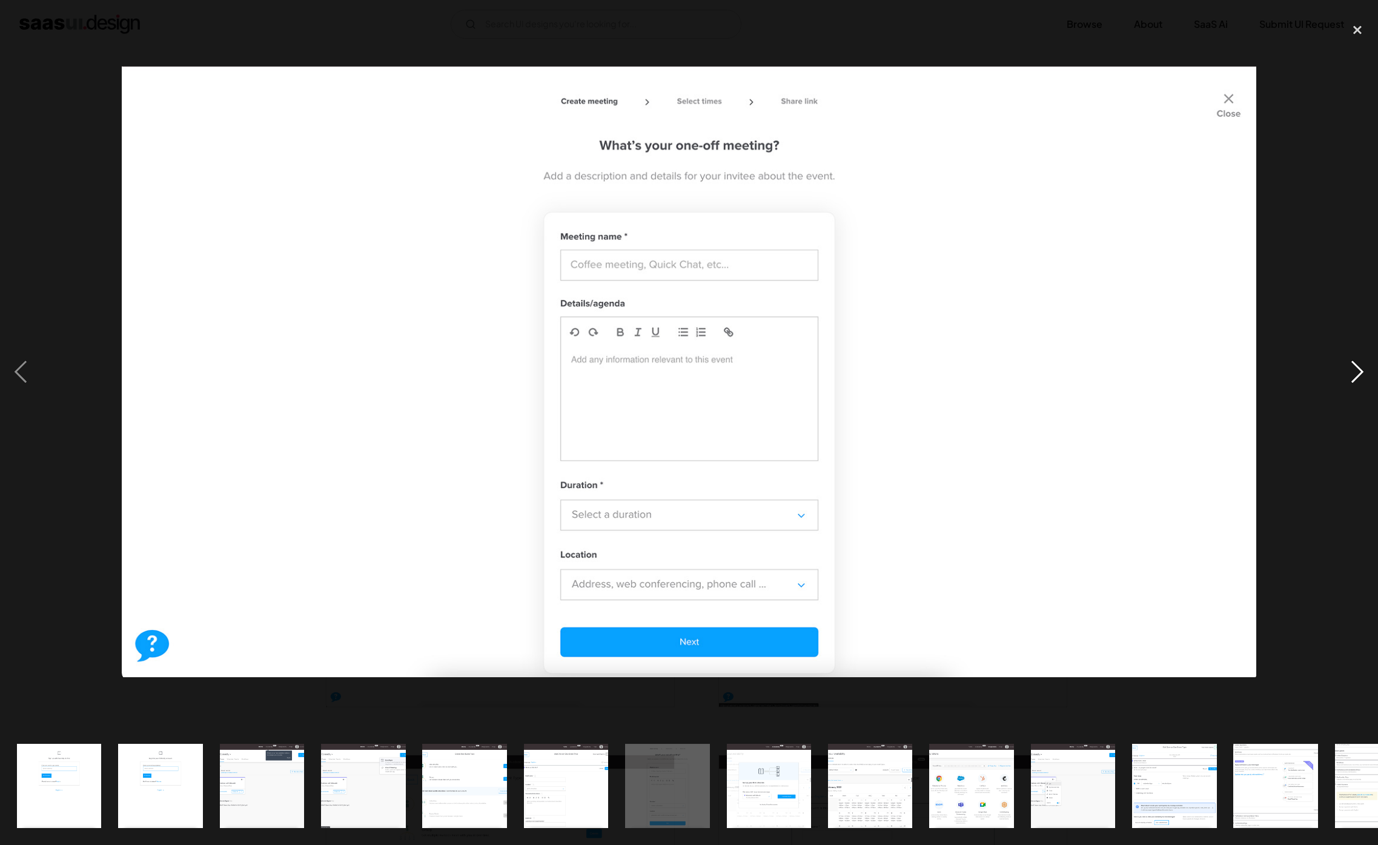
click at [1348, 371] on div "next image" at bounding box center [1357, 372] width 41 height 710
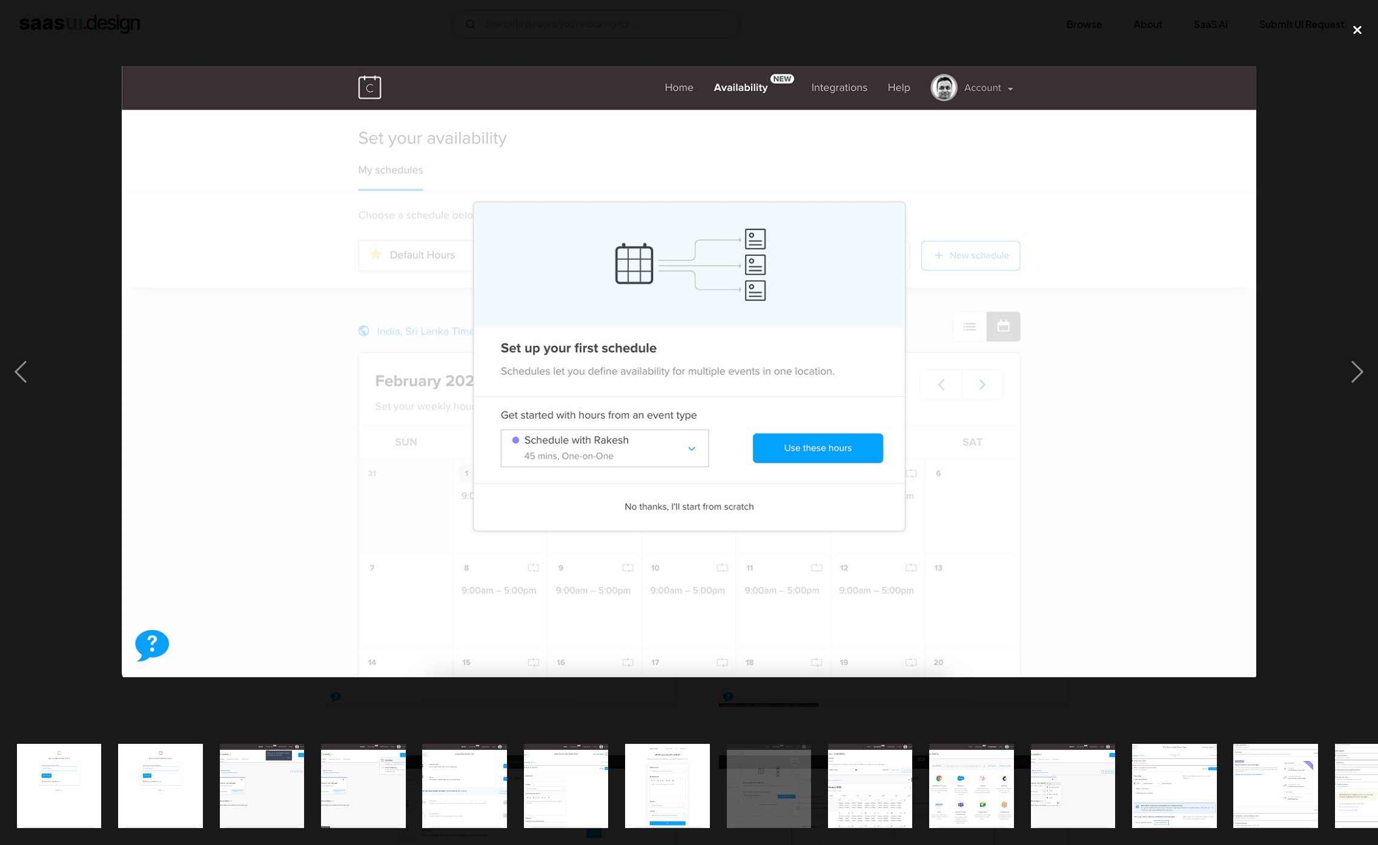
click at [1361, 32] on div "close lightbox" at bounding box center [1357, 30] width 41 height 27
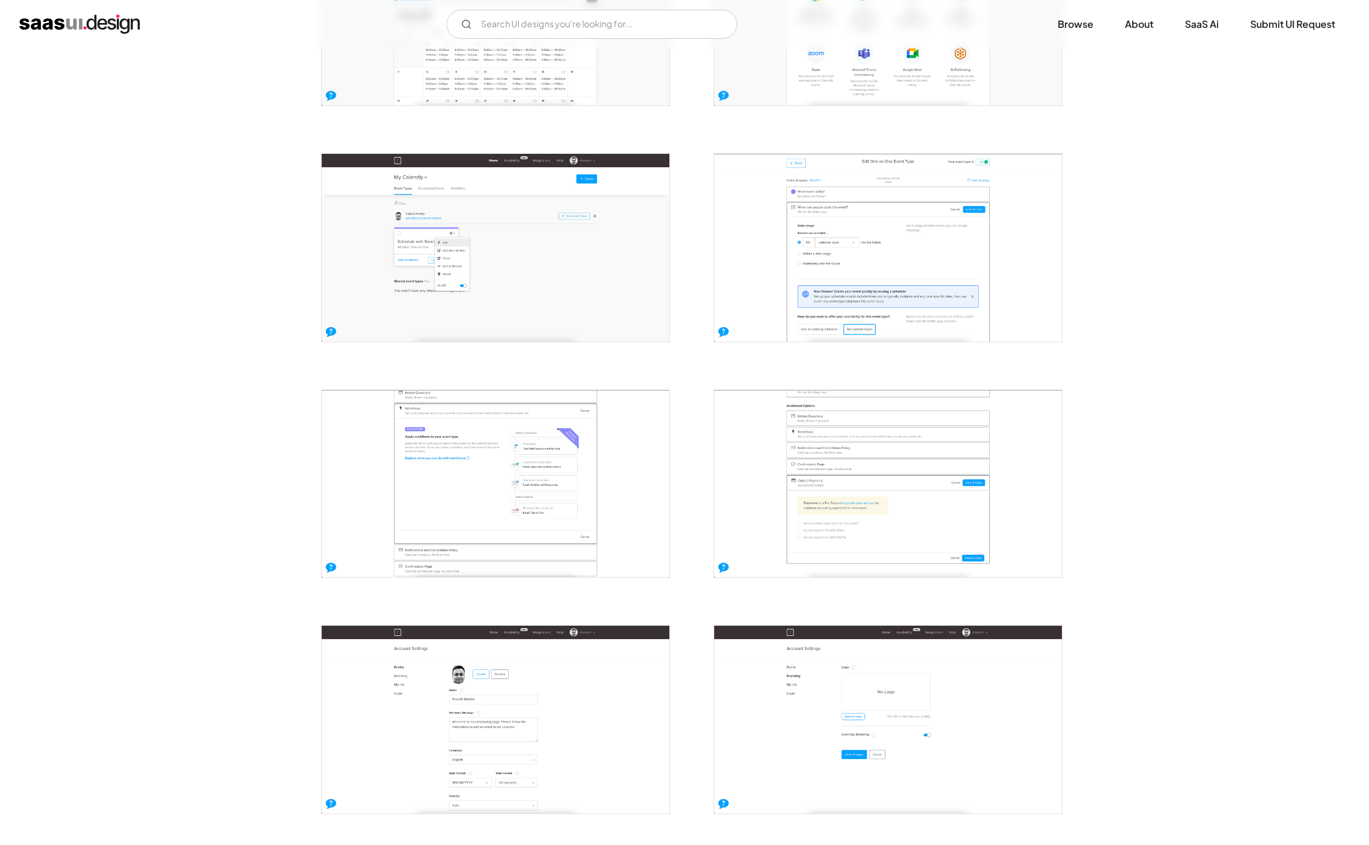
scroll to position [1339, 0]
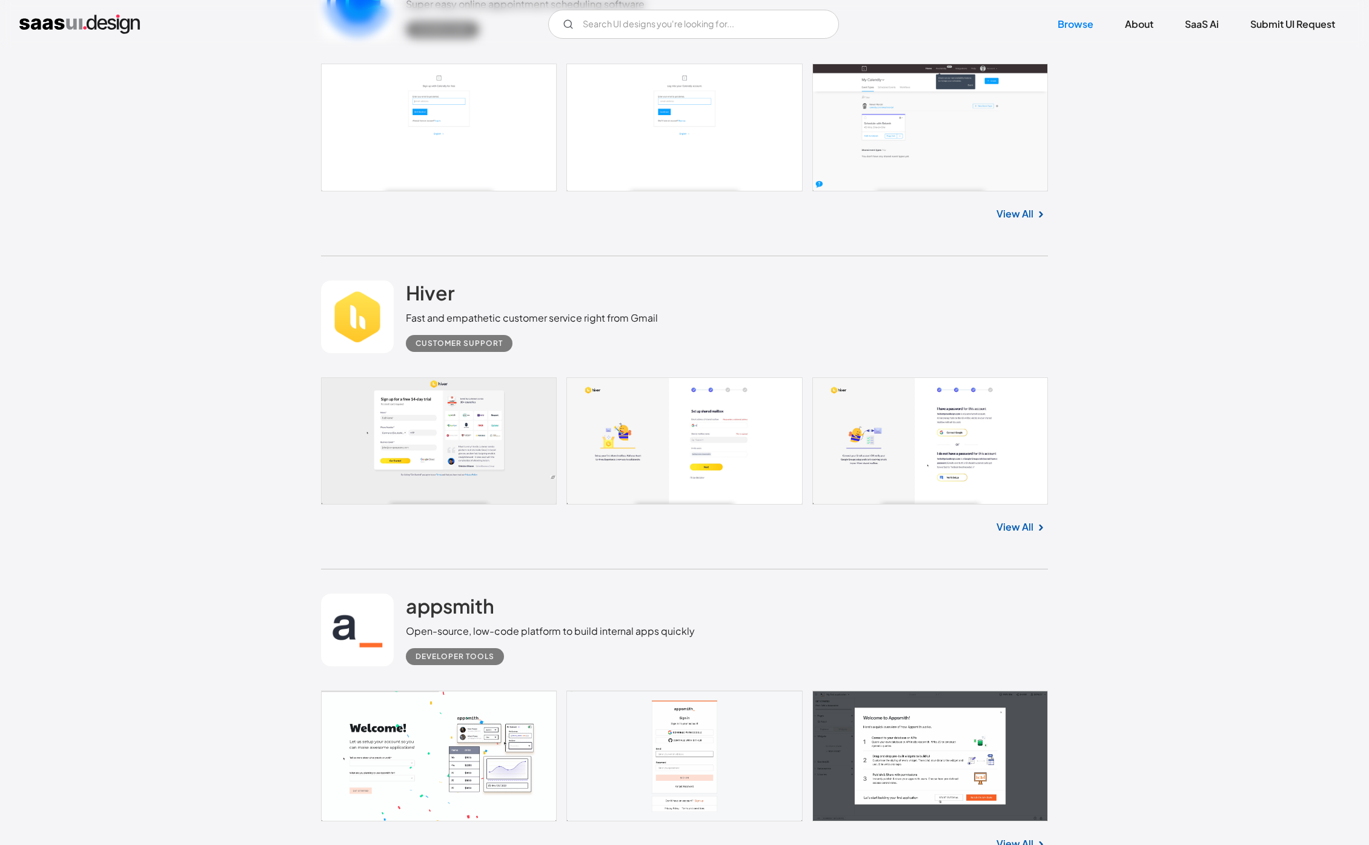
scroll to position [3206, 0]
